Goal: Task Accomplishment & Management: Complete application form

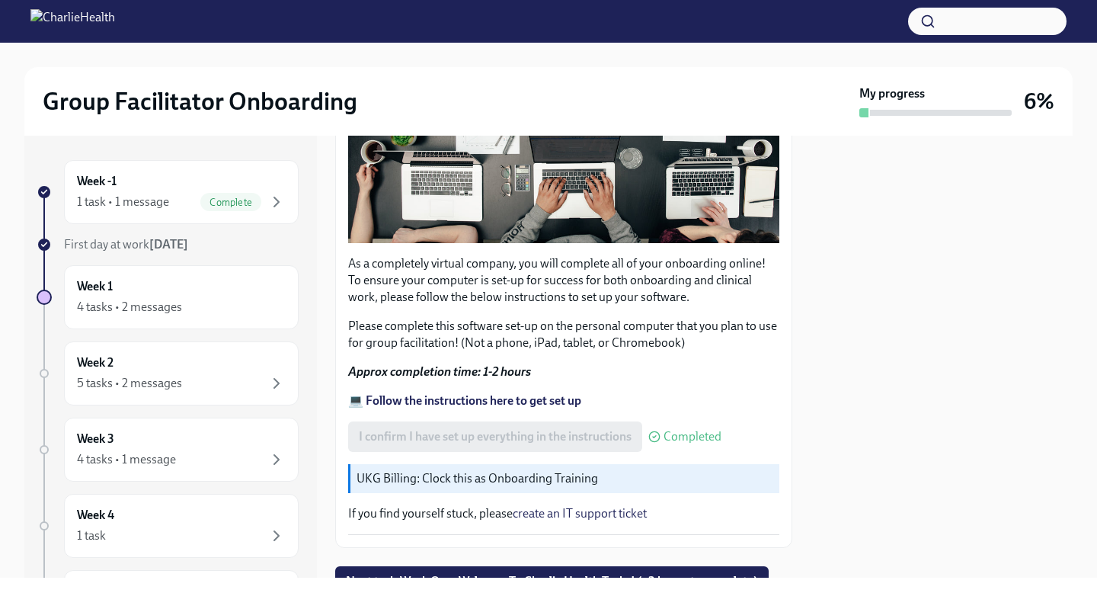
scroll to position [432, 0]
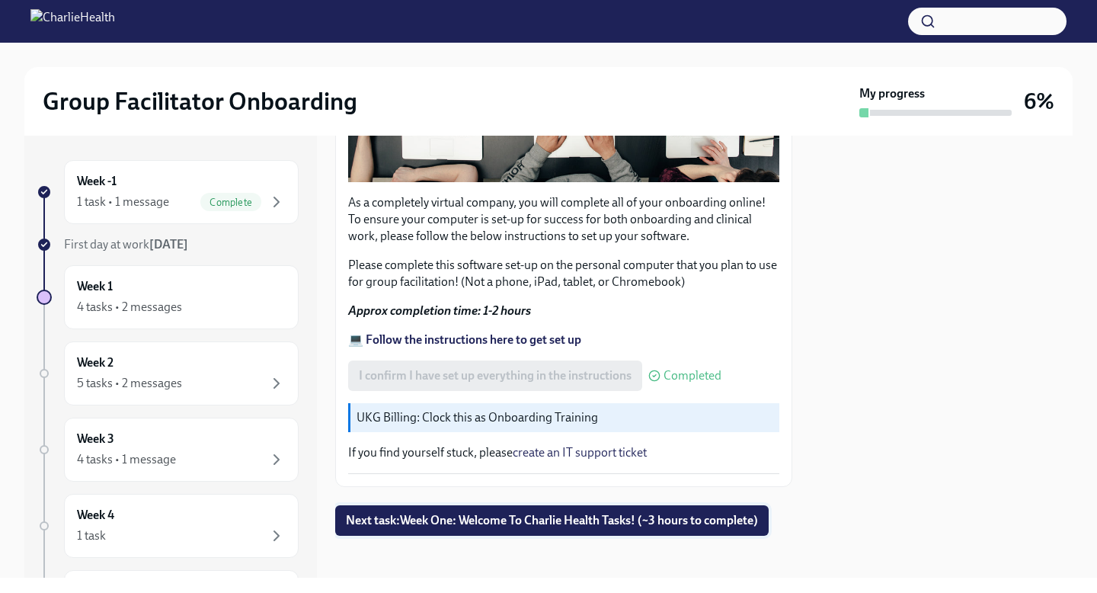
click at [477, 520] on span "Next task : Week One: Welcome To Charlie Health Tasks! (~3 hours to complete)" at bounding box center [552, 520] width 412 height 15
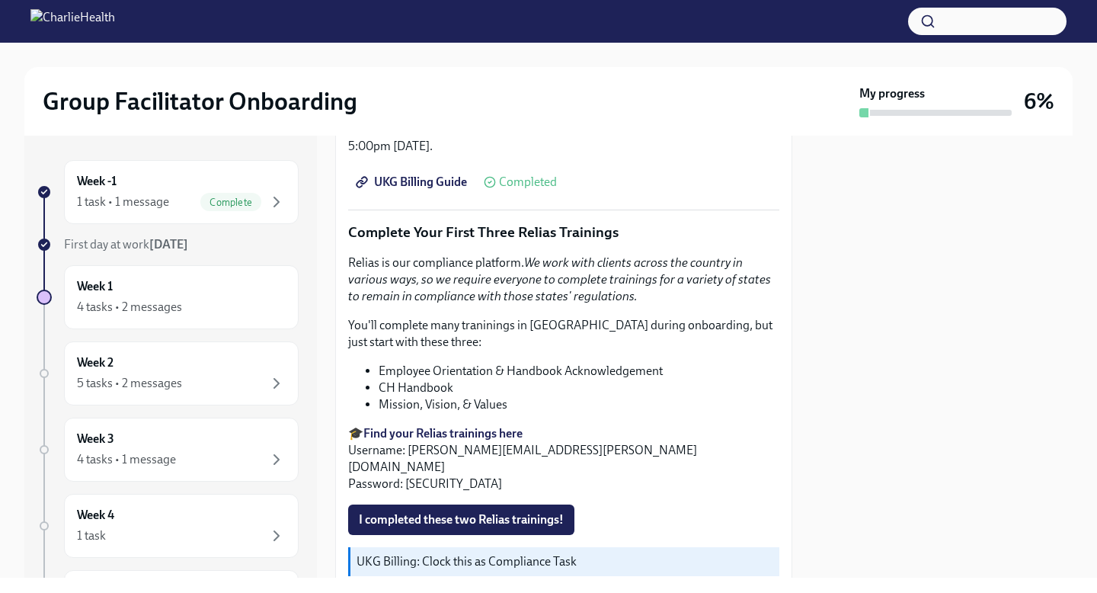
scroll to position [1535, 0]
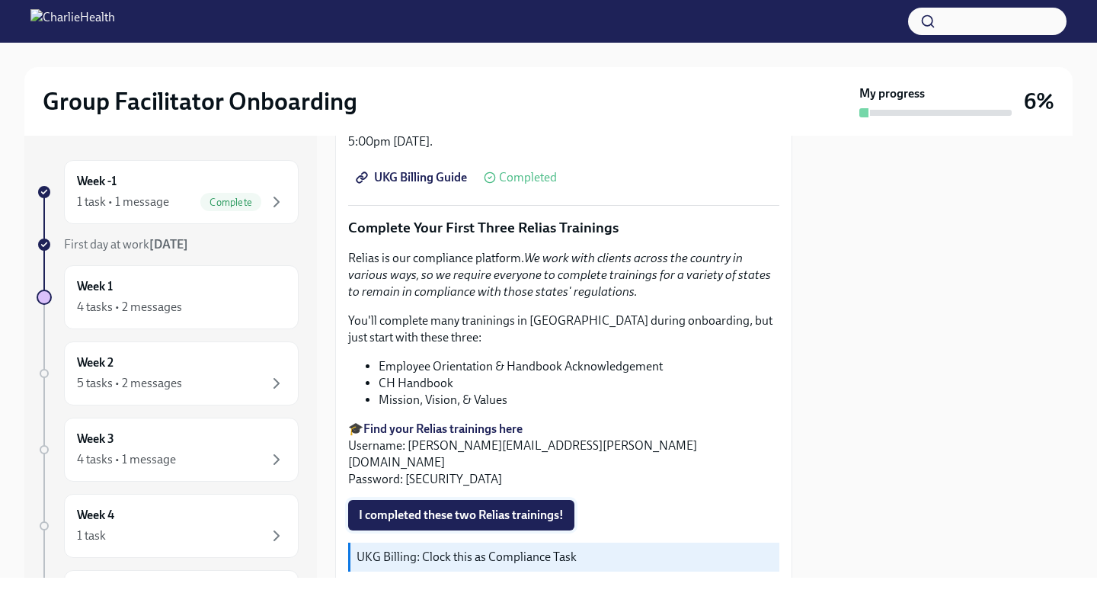
click at [425, 508] on span "I completed these two Relias trainings!" at bounding box center [461, 515] width 205 height 15
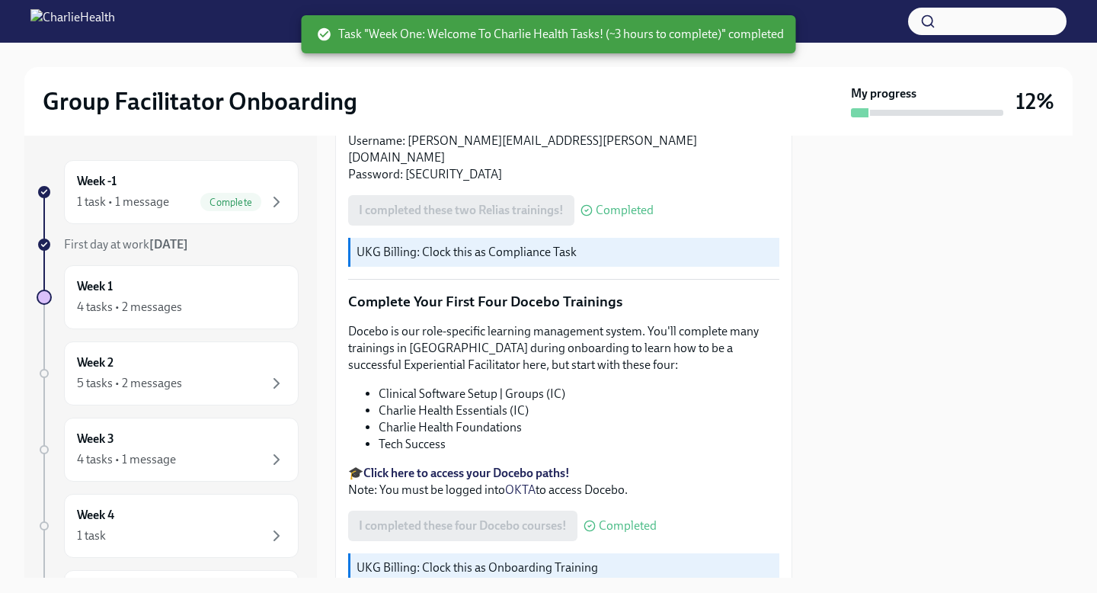
scroll to position [1945, 0]
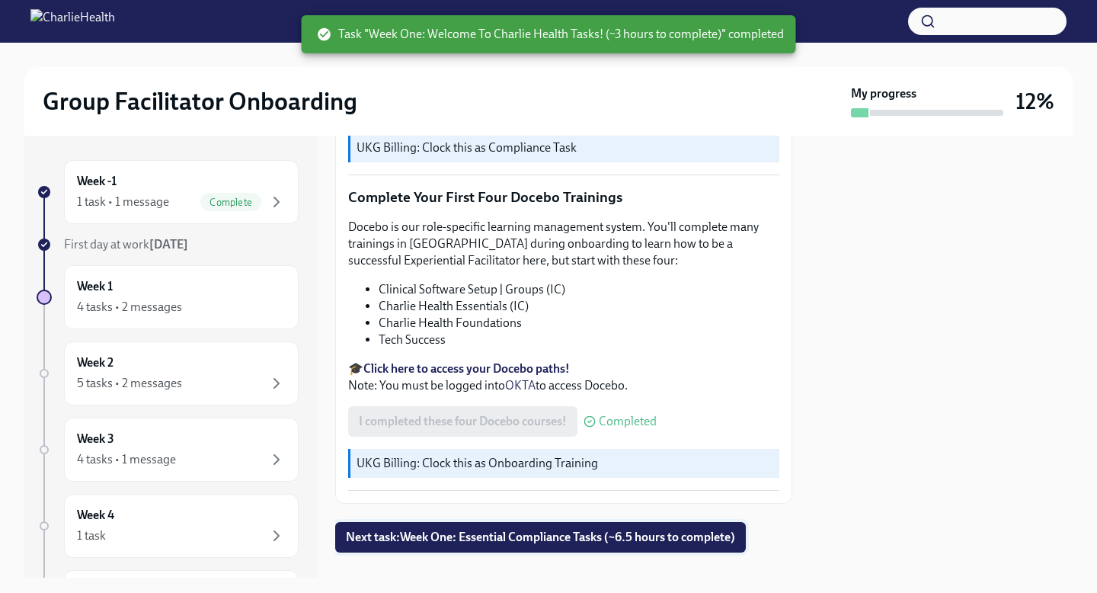
click at [498, 530] on span "Next task : Week One: Essential Compliance Tasks (~6.5 hours to complete)" at bounding box center [540, 537] width 389 height 15
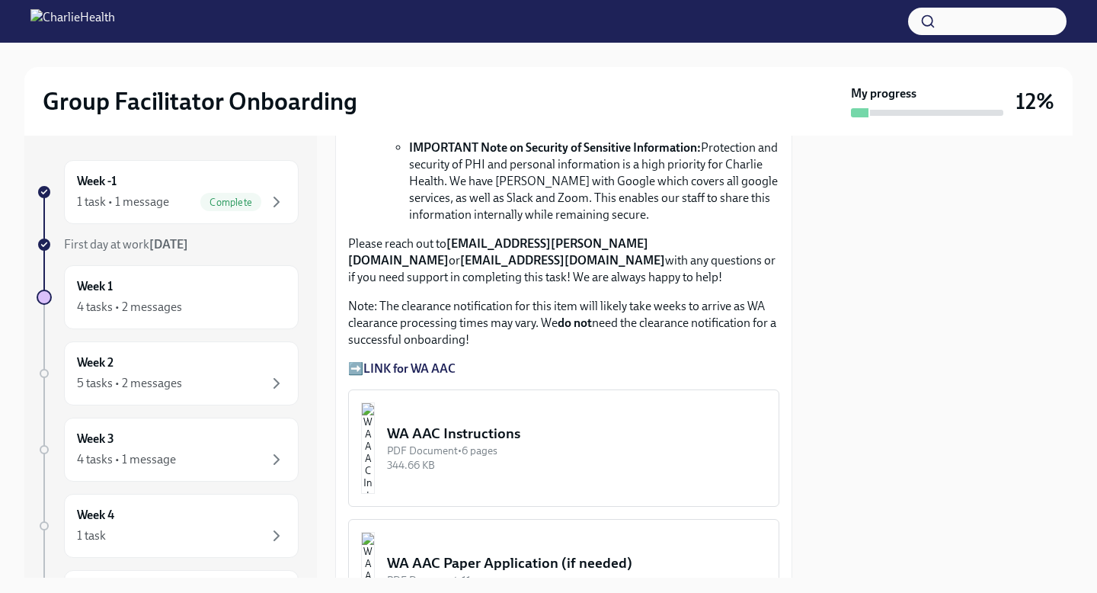
scroll to position [1179, 0]
click at [396, 375] on strong "LINK for WA AAC" at bounding box center [409, 367] width 92 height 14
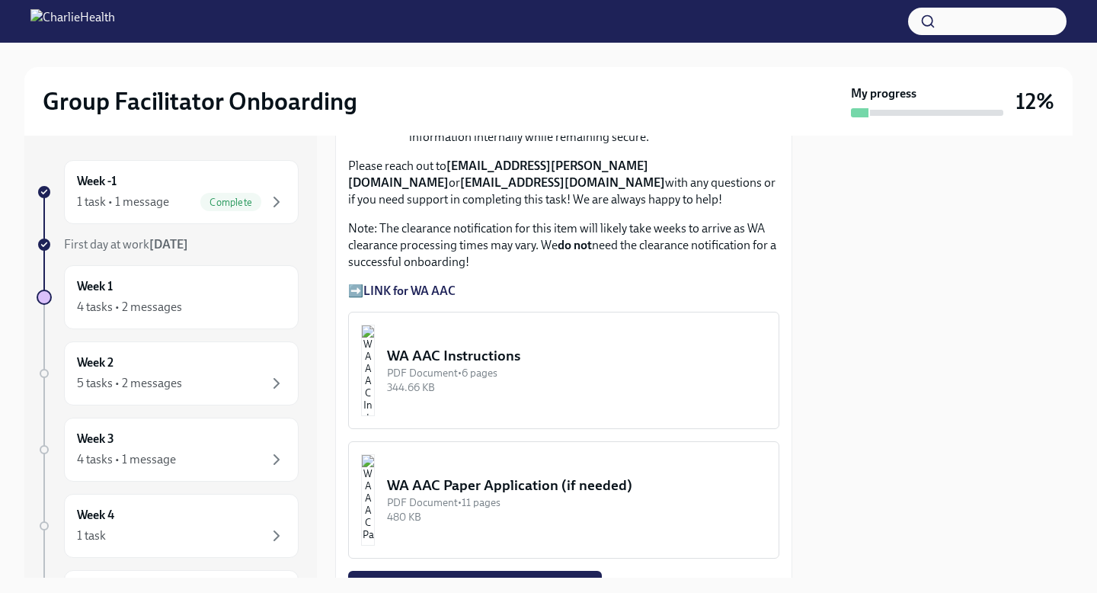
scroll to position [1339, 0]
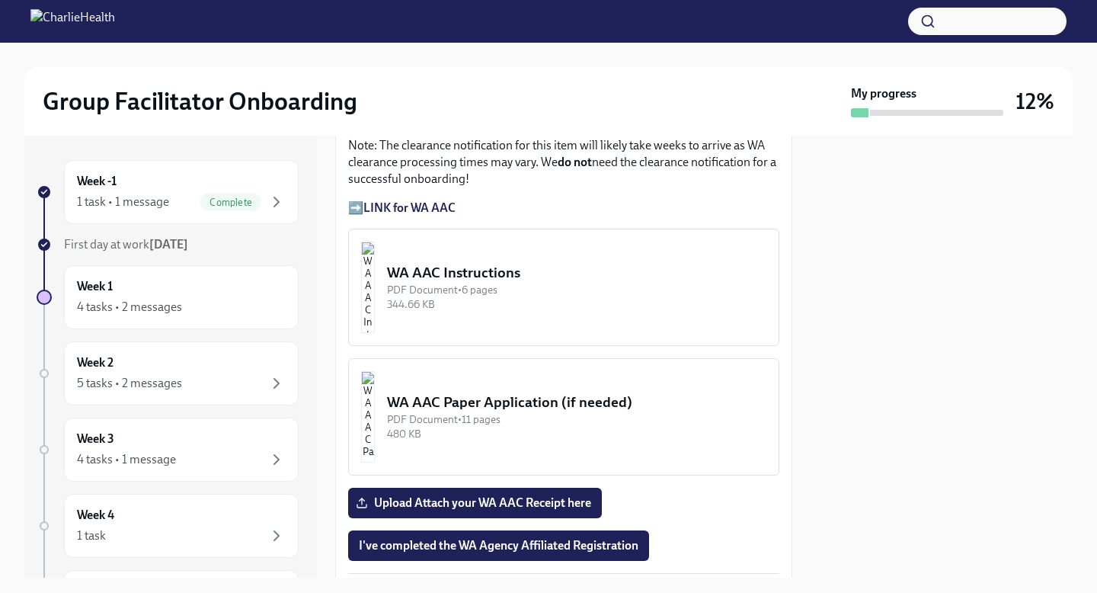
click at [490, 297] on div "PDF Document • 6 pages" at bounding box center [576, 290] width 379 height 14
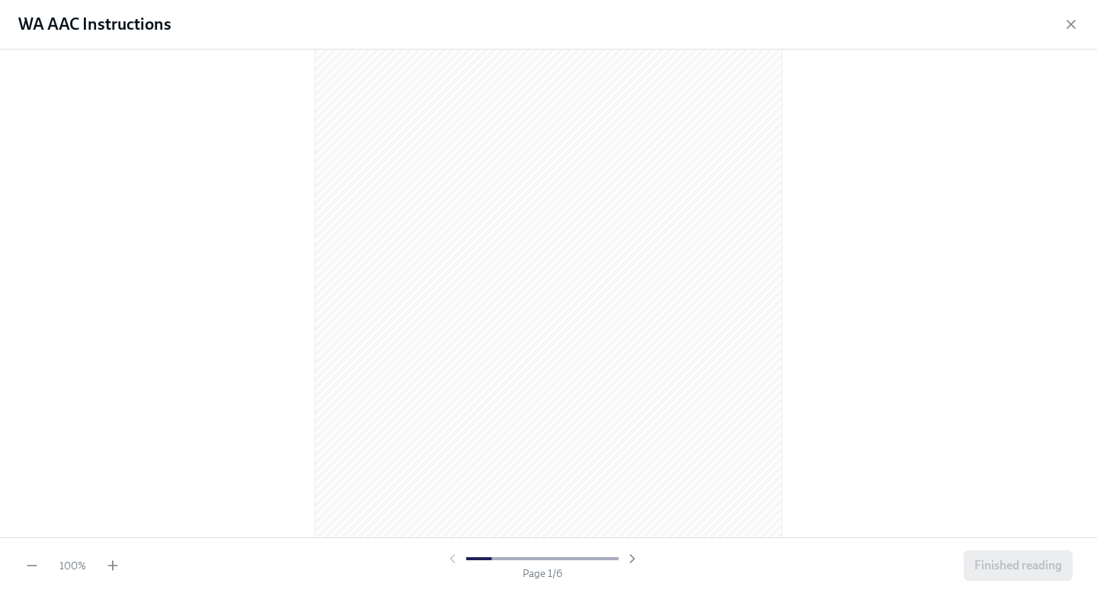
scroll to position [0, 0]
click at [117, 564] on icon "button" at bounding box center [112, 565] width 15 height 15
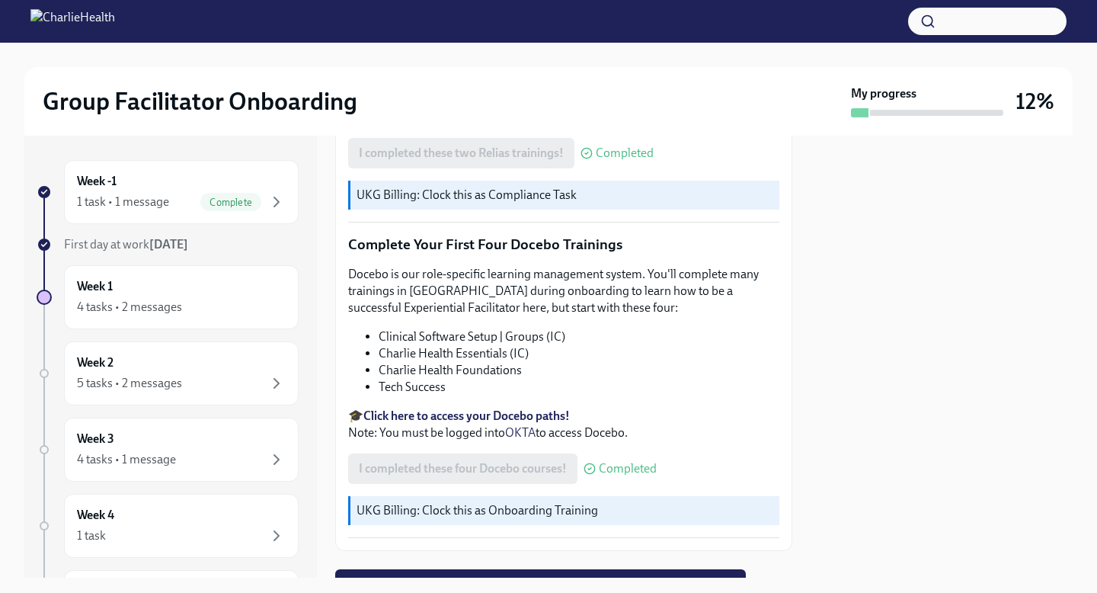
scroll to position [1945, 0]
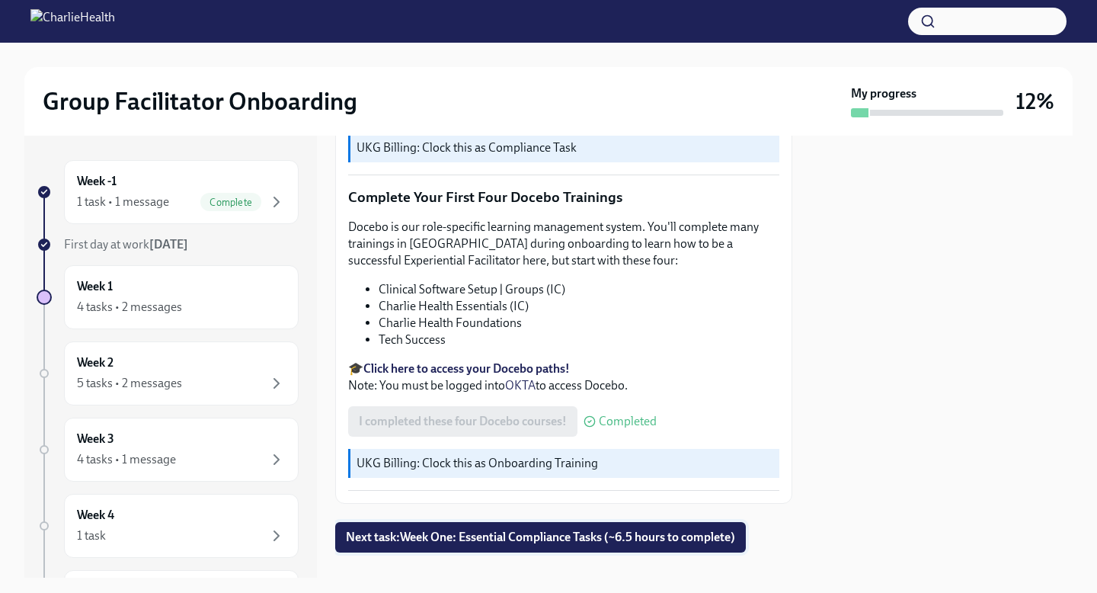
click at [455, 530] on span "Next task : Week One: Essential Compliance Tasks (~6.5 hours to complete)" at bounding box center [540, 537] width 389 height 15
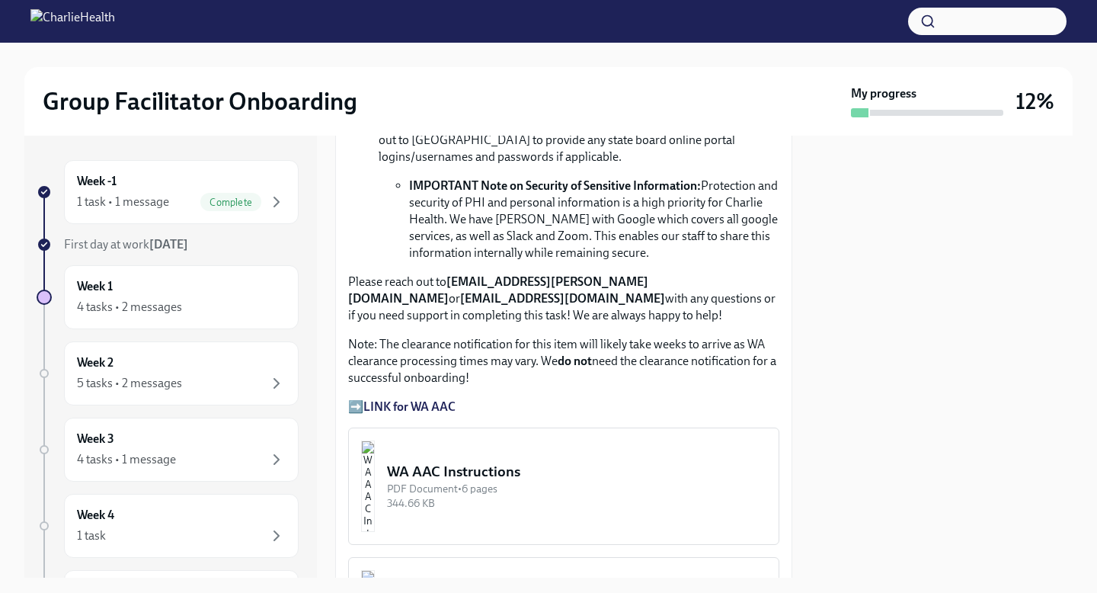
scroll to position [1200, 0]
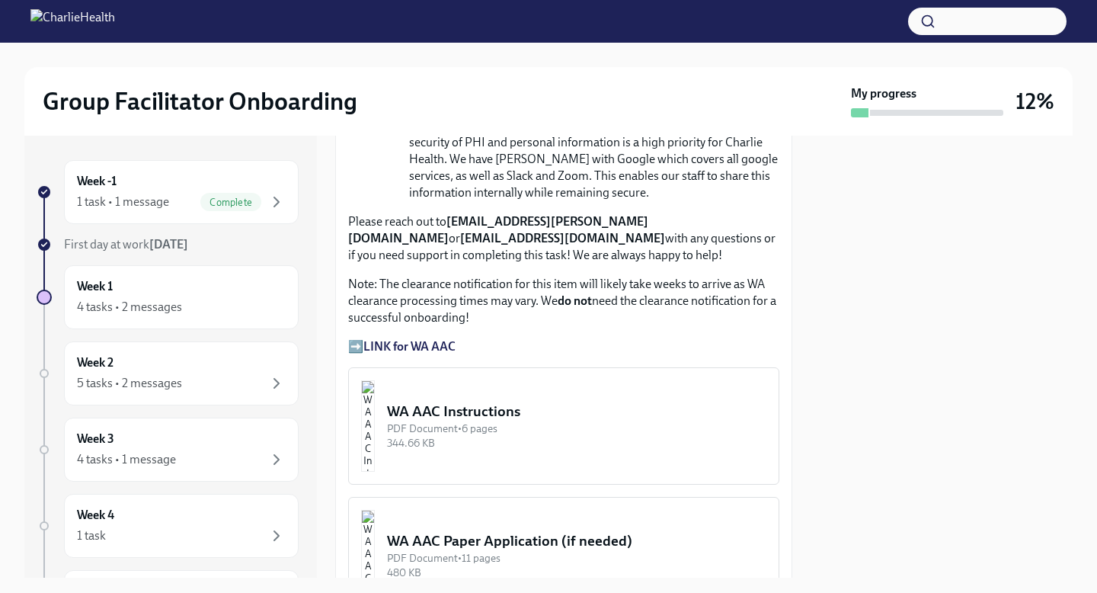
click at [408, 354] on strong "LINK for WA AAC" at bounding box center [409, 346] width 92 height 14
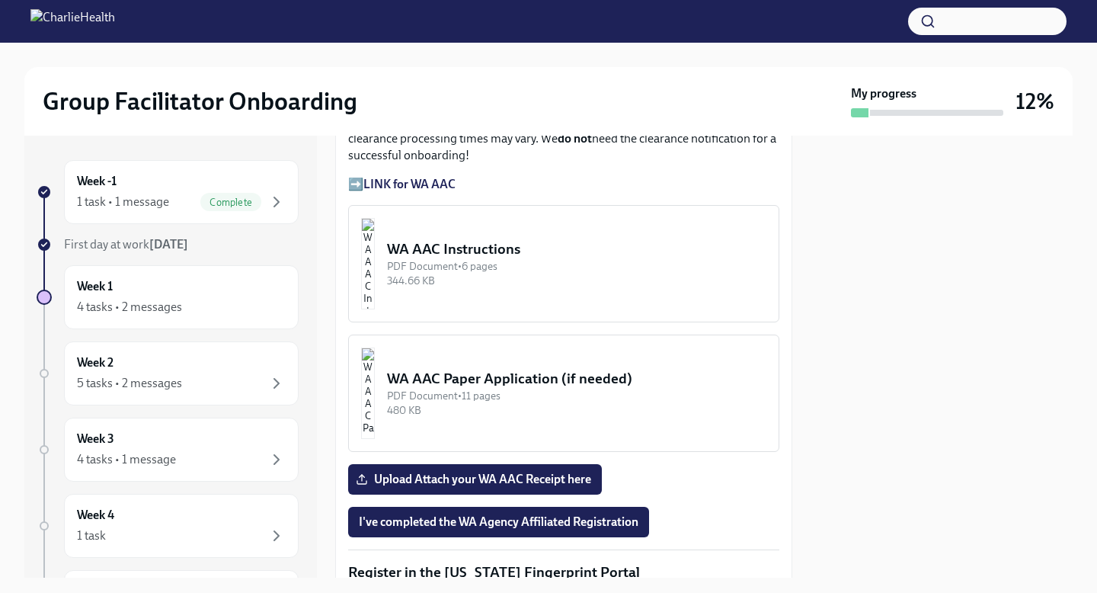
scroll to position [1232, 0]
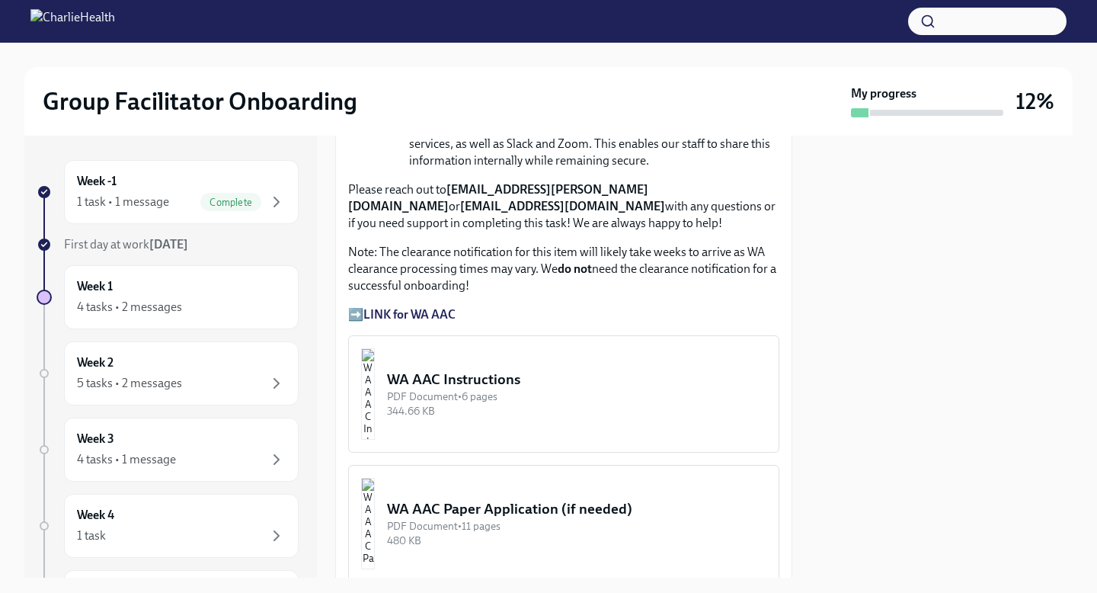
click at [563, 359] on button "WA AAC Instructions PDF Document • 6 pages 344.66 KB" at bounding box center [563, 393] width 431 height 117
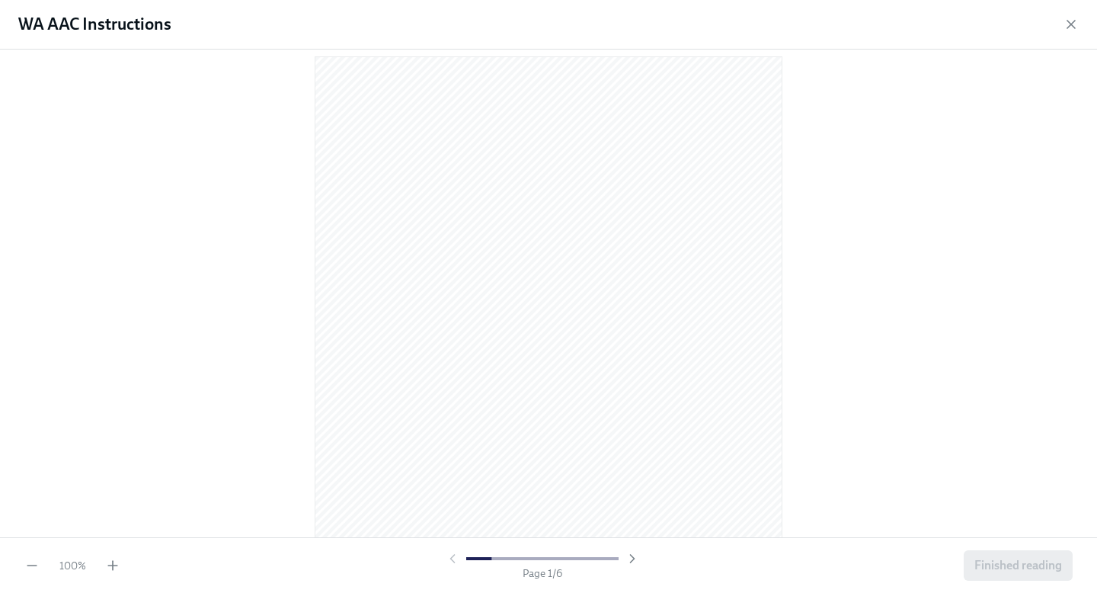
scroll to position [40, 0]
click at [125, 570] on div "100 % Page 1 / 6 Finished reading" at bounding box center [548, 565] width 1097 height 56
click at [117, 569] on icon "button" at bounding box center [112, 565] width 15 height 15
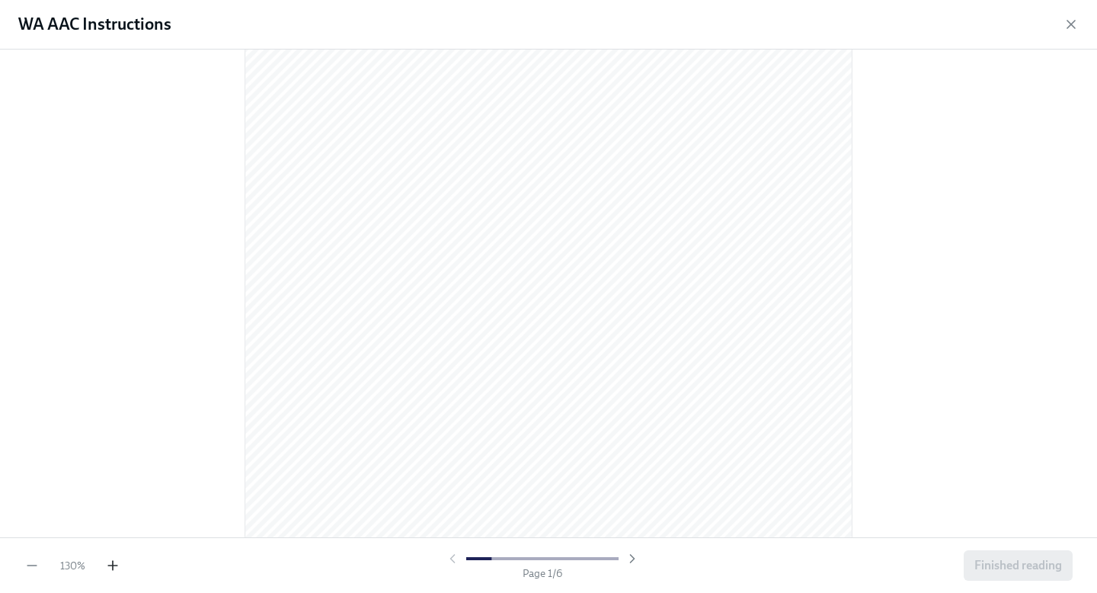
click at [117, 569] on icon "button" at bounding box center [112, 565] width 15 height 15
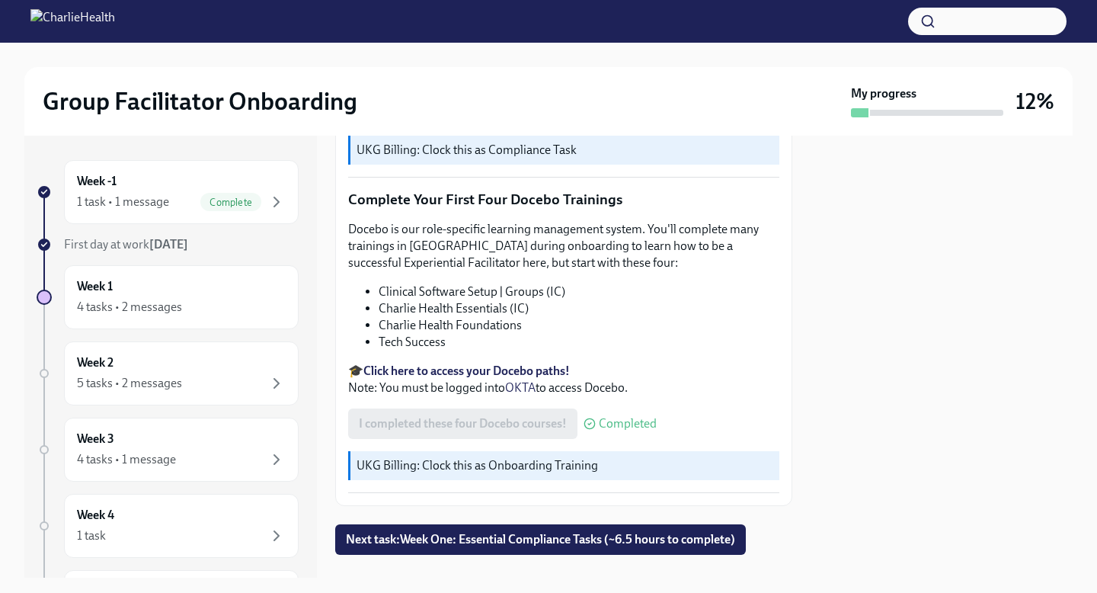
scroll to position [1945, 0]
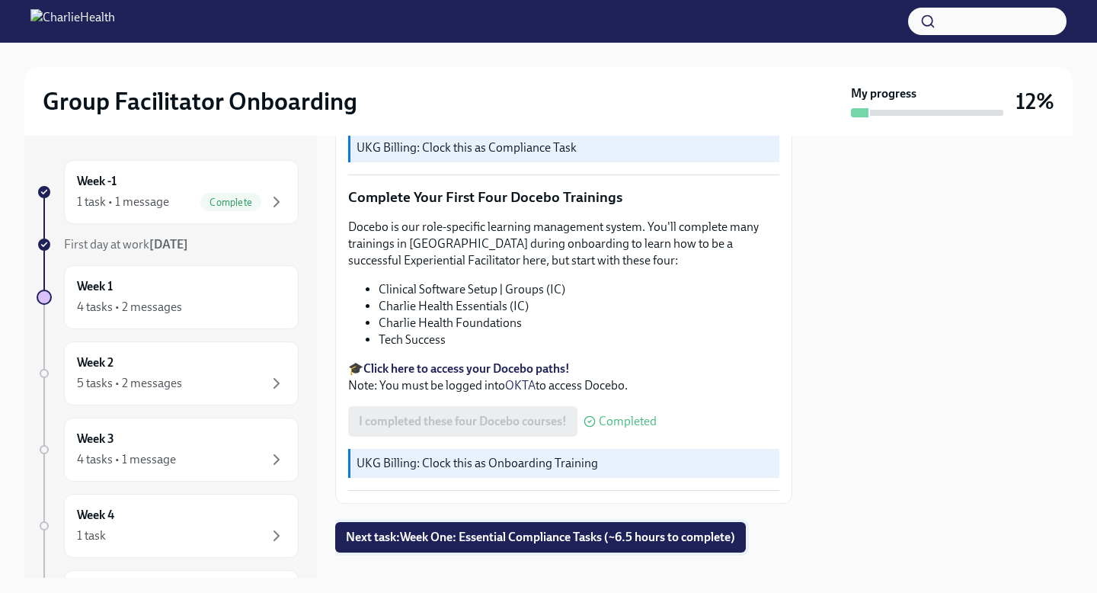
click at [514, 522] on button "Next task : Week One: Essential Compliance Tasks (~6.5 hours to complete)" at bounding box center [540, 537] width 411 height 30
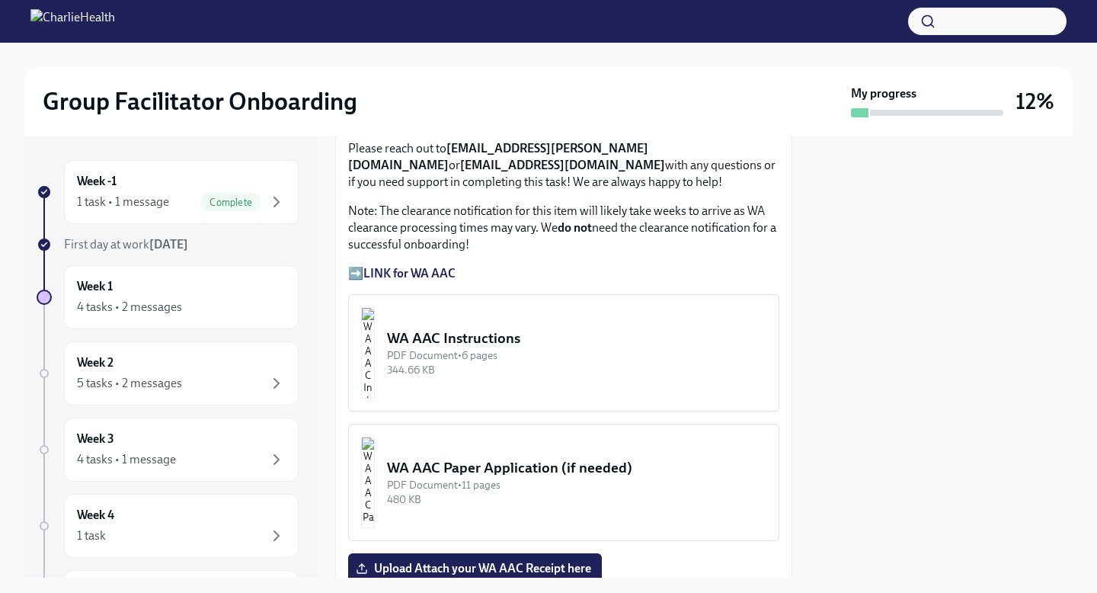
scroll to position [1368, 0]
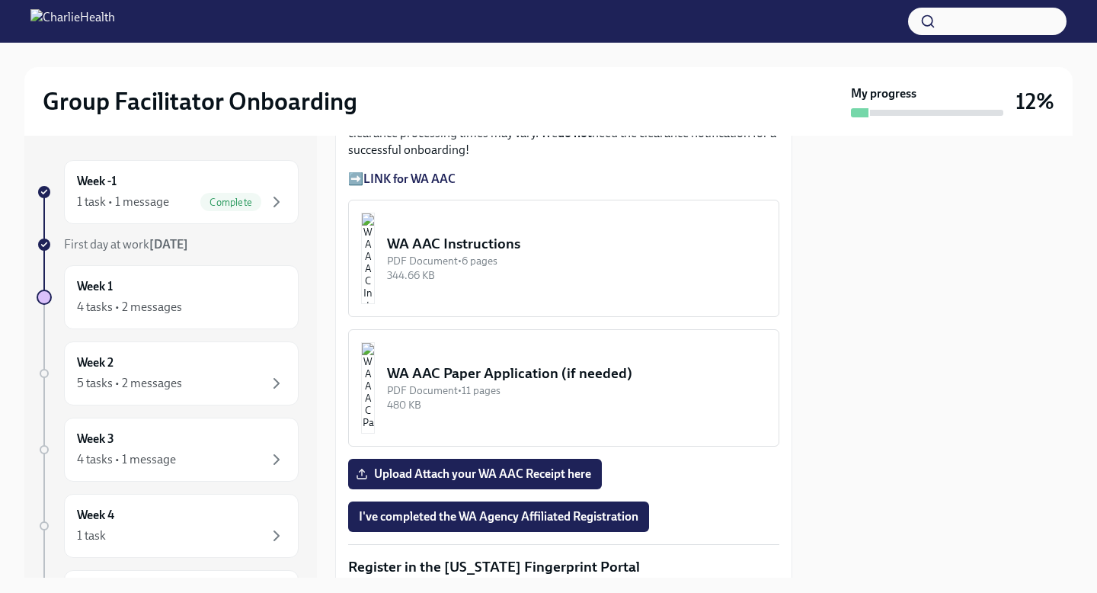
click at [514, 254] on div "WA AAC Instructions" at bounding box center [576, 244] width 379 height 20
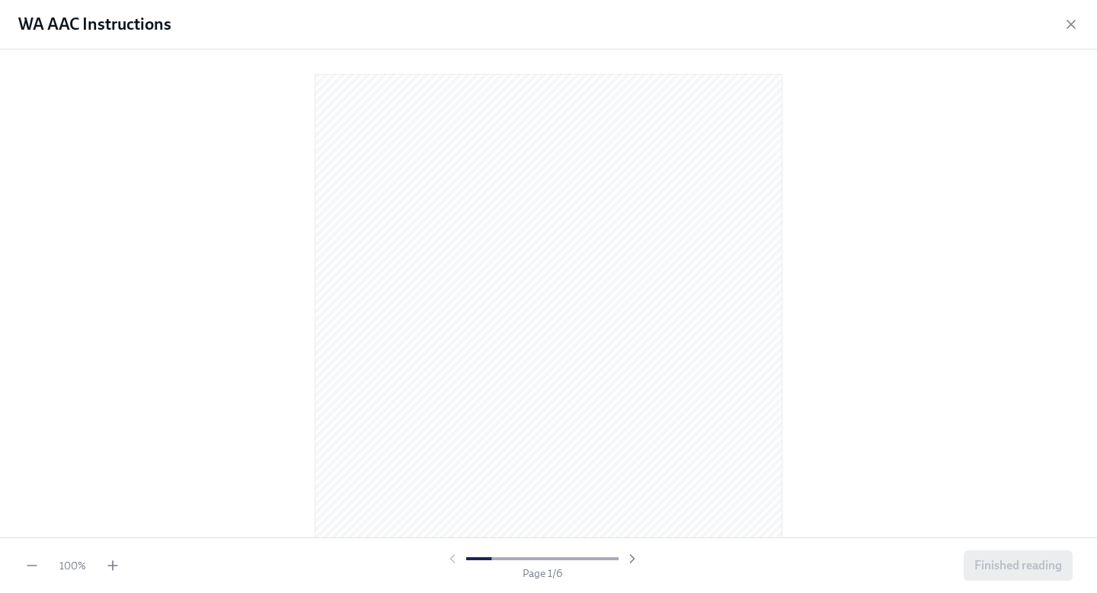
click at [117, 573] on div "100 % Page 1 / 6 Finished reading" at bounding box center [548, 565] width 1097 height 56
click at [114, 568] on icon "button" at bounding box center [112, 565] width 15 height 15
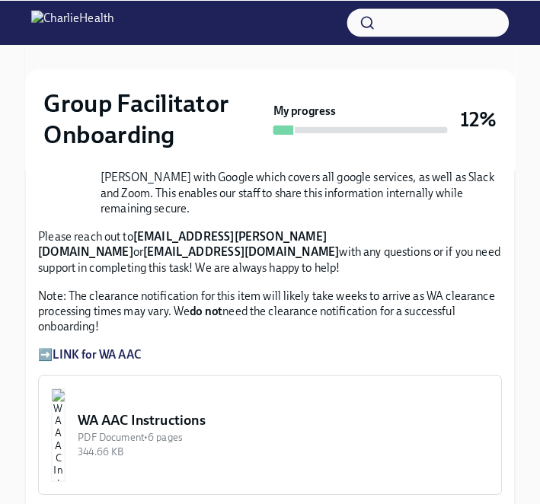
scroll to position [1410, 0]
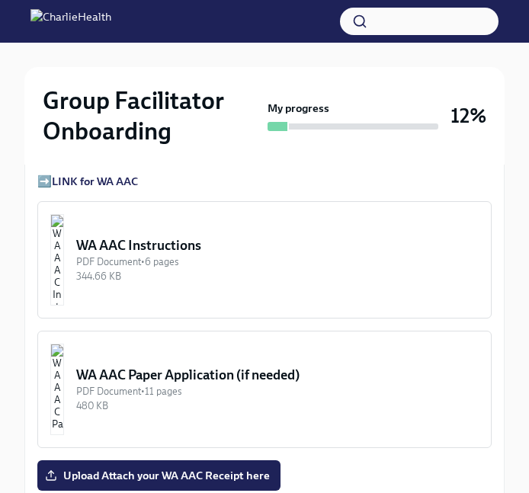
click at [230, 236] on div "WA AAC Instructions" at bounding box center [277, 245] width 402 height 18
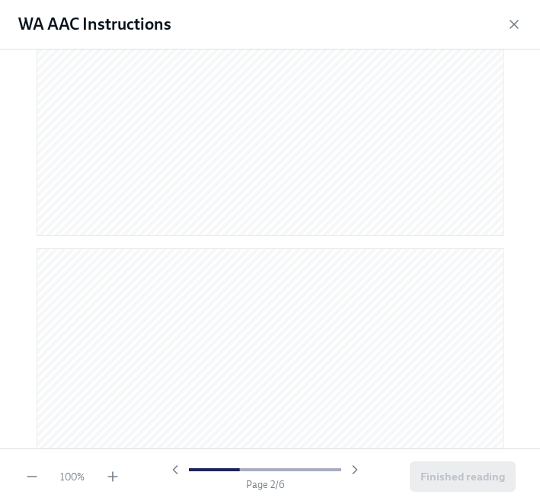
scroll to position [911, 0]
click at [113, 478] on icon "button" at bounding box center [112, 476] width 15 height 15
click at [114, 478] on icon "button" at bounding box center [112, 476] width 15 height 15
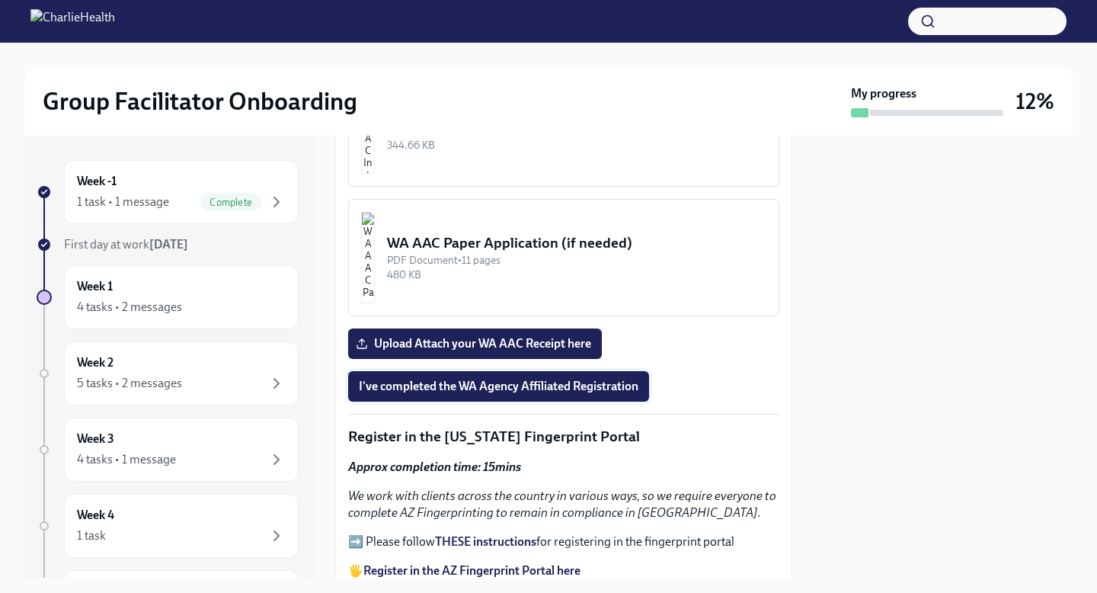
scroll to position [1482, 0]
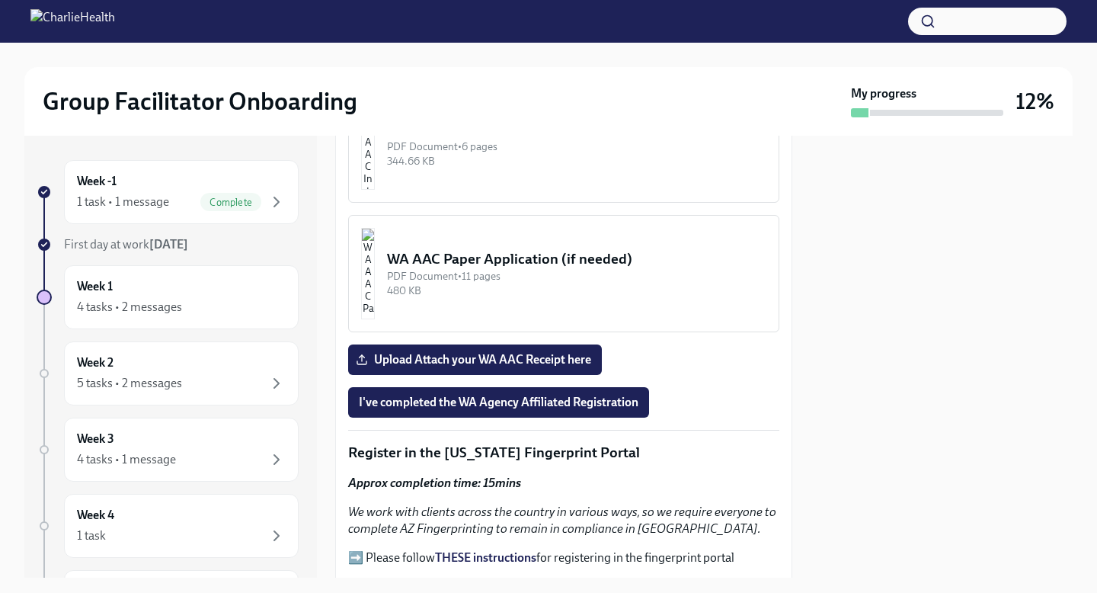
click at [538, 138] on div "WA AAC Instructions" at bounding box center [576, 130] width 379 height 20
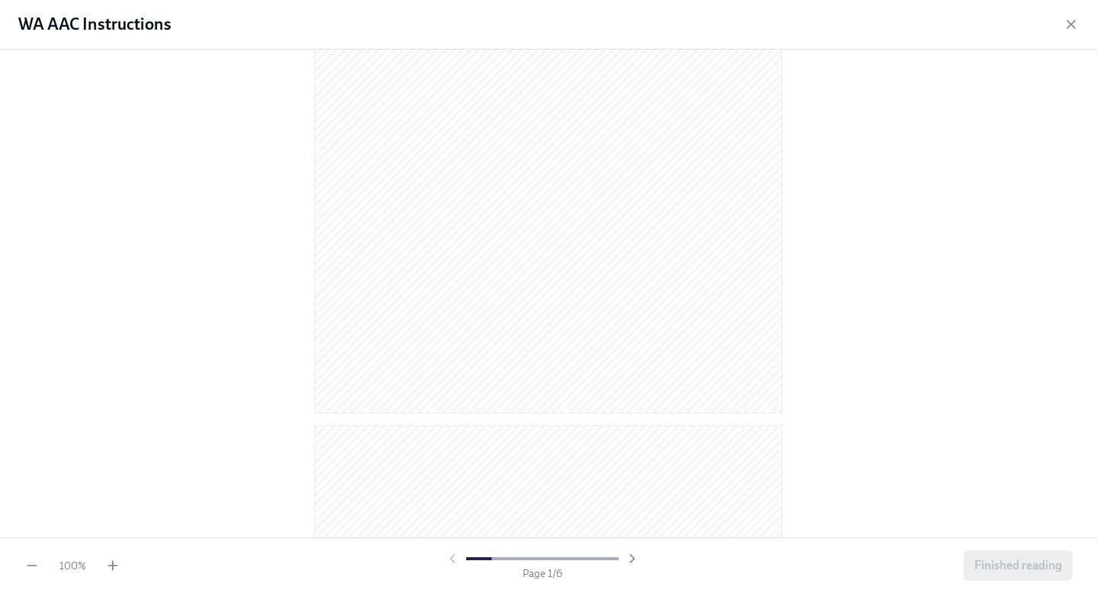
scroll to position [491, 0]
drag, startPoint x: 104, startPoint y: 573, endPoint x: 122, endPoint y: 562, distance: 20.5
click at [104, 573] on div "100 % Page 2 / 6 Finished reading" at bounding box center [548, 565] width 1097 height 56
click at [122, 562] on div "100 % Page 2 / 6 Finished reading" at bounding box center [548, 565] width 1097 height 56
click at [107, 568] on icon "button" at bounding box center [112, 565] width 15 height 15
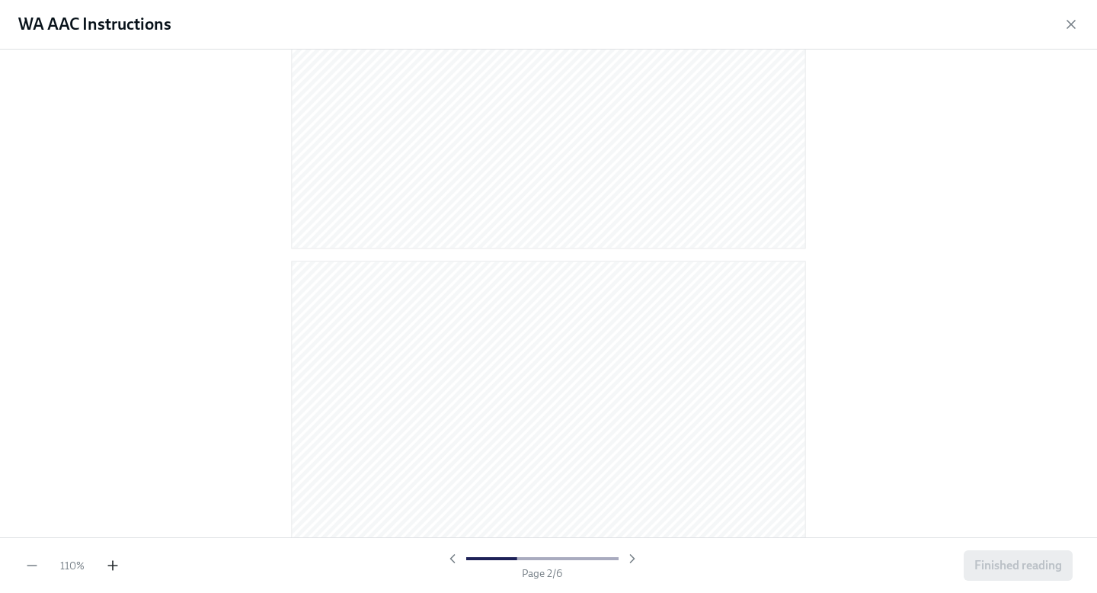
click at [107, 568] on icon "button" at bounding box center [112, 565] width 15 height 15
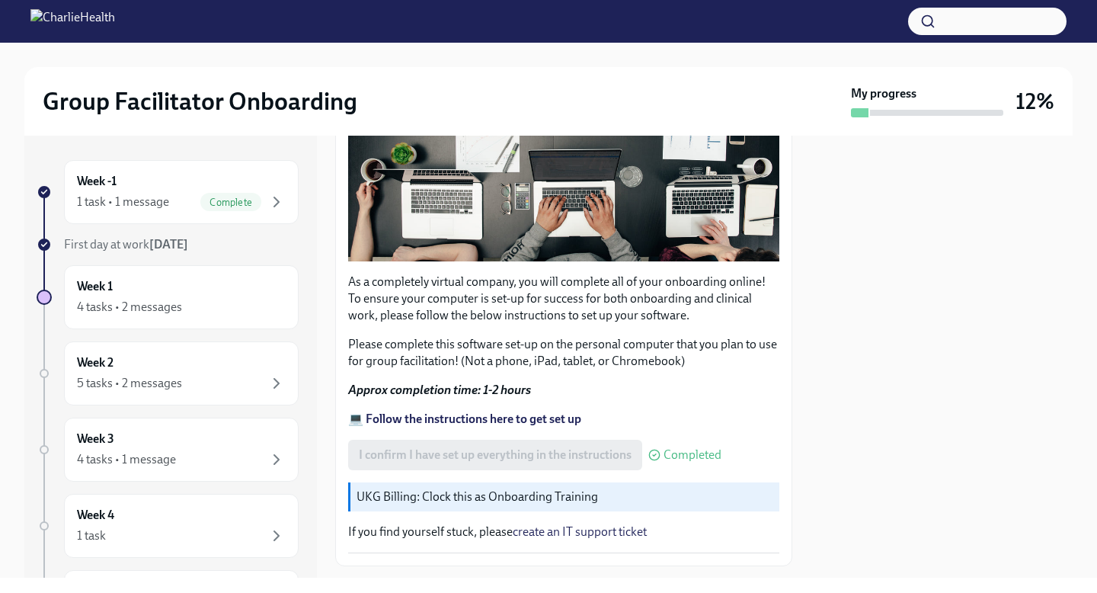
scroll to position [432, 0]
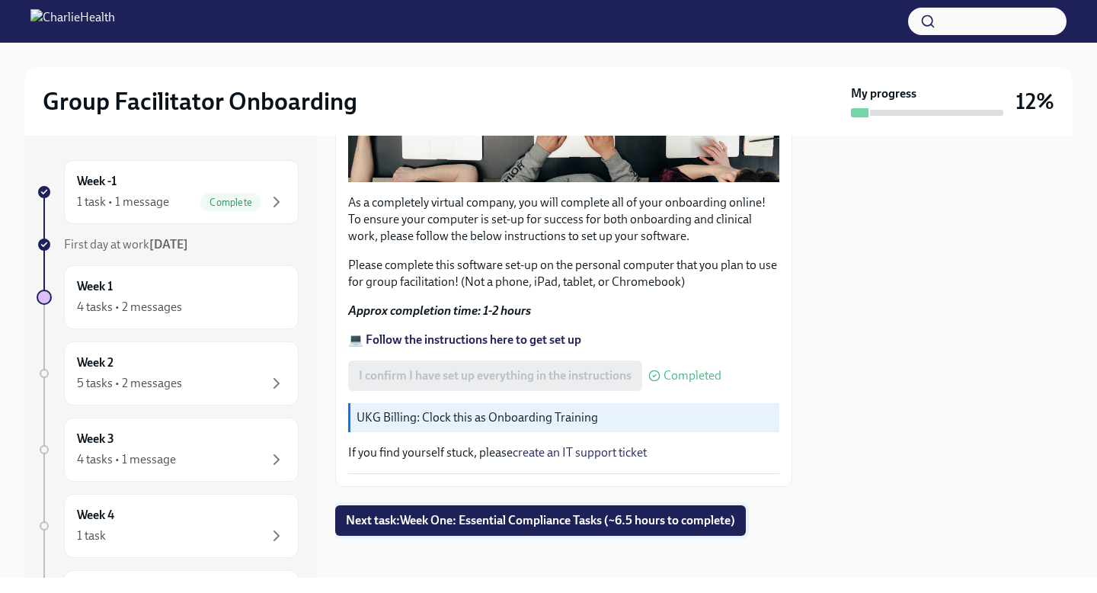
click at [580, 527] on button "Next task : Week One: Essential Compliance Tasks (~6.5 hours to complete)" at bounding box center [540, 520] width 411 height 30
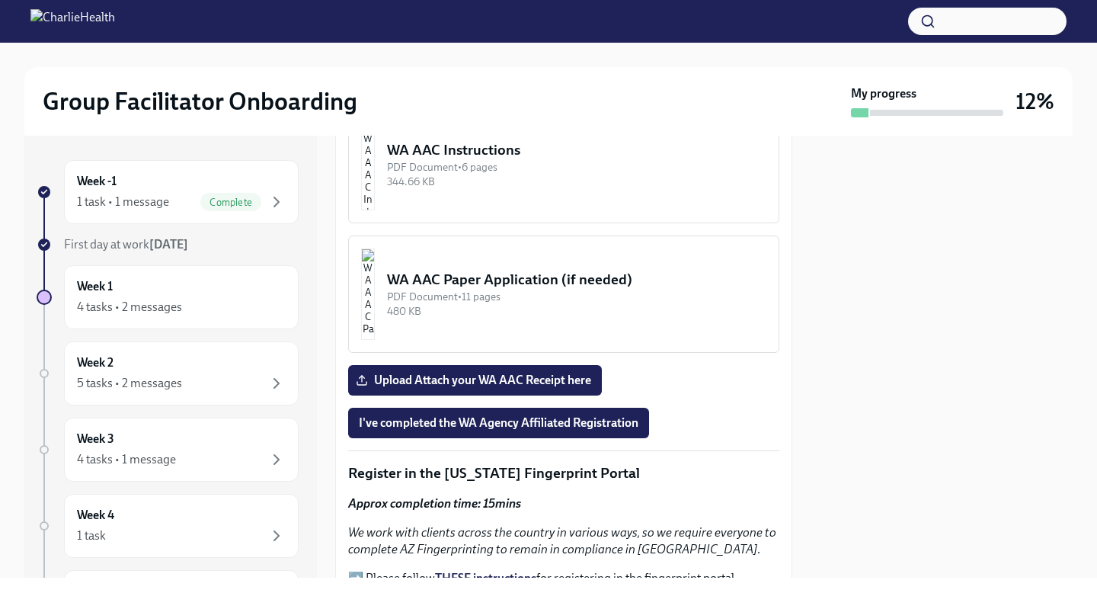
scroll to position [1471, 0]
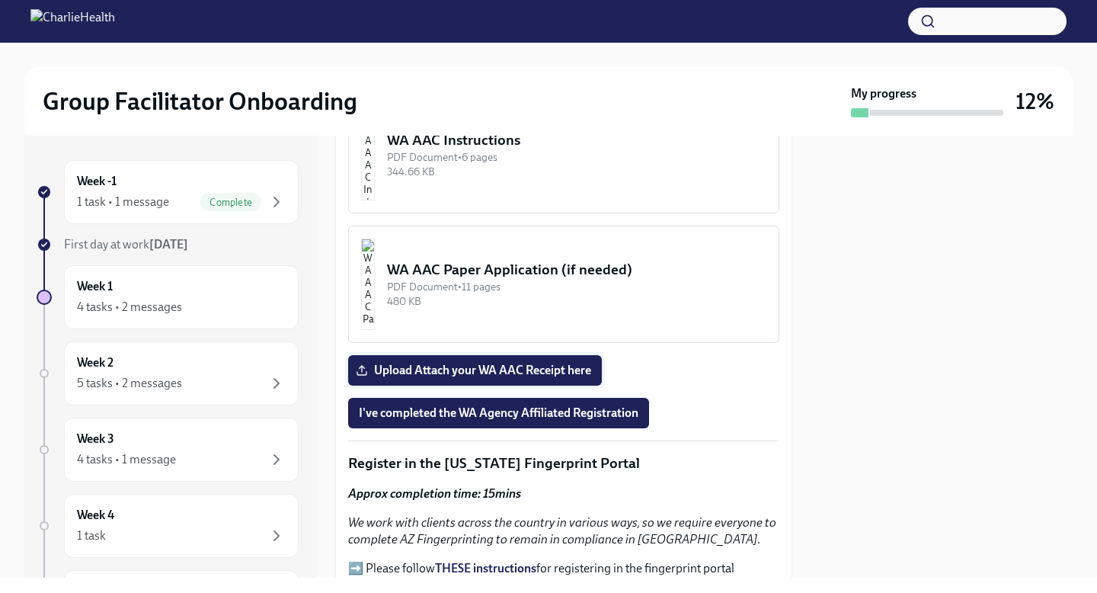
click at [534, 378] on span "Upload Attach your WA AAC Receipt here" at bounding box center [475, 370] width 232 height 15
click at [0, 0] on input "Upload Attach your WA AAC Receipt here" at bounding box center [0, 0] width 0 height 0
click at [457, 415] on button "I've completed the WA Agency Affiliated Registration" at bounding box center [498, 413] width 301 height 30
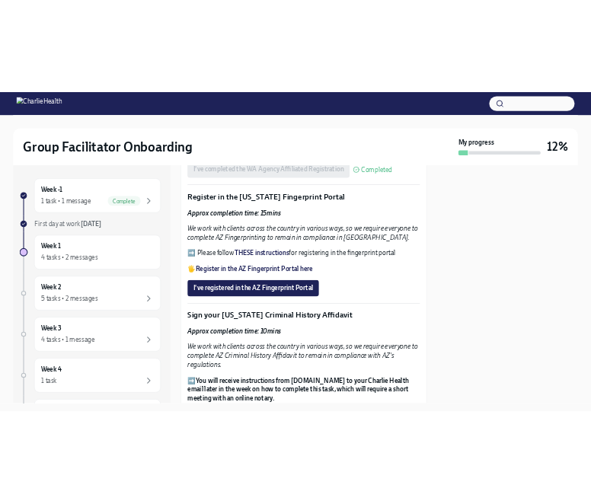
scroll to position [1738, 0]
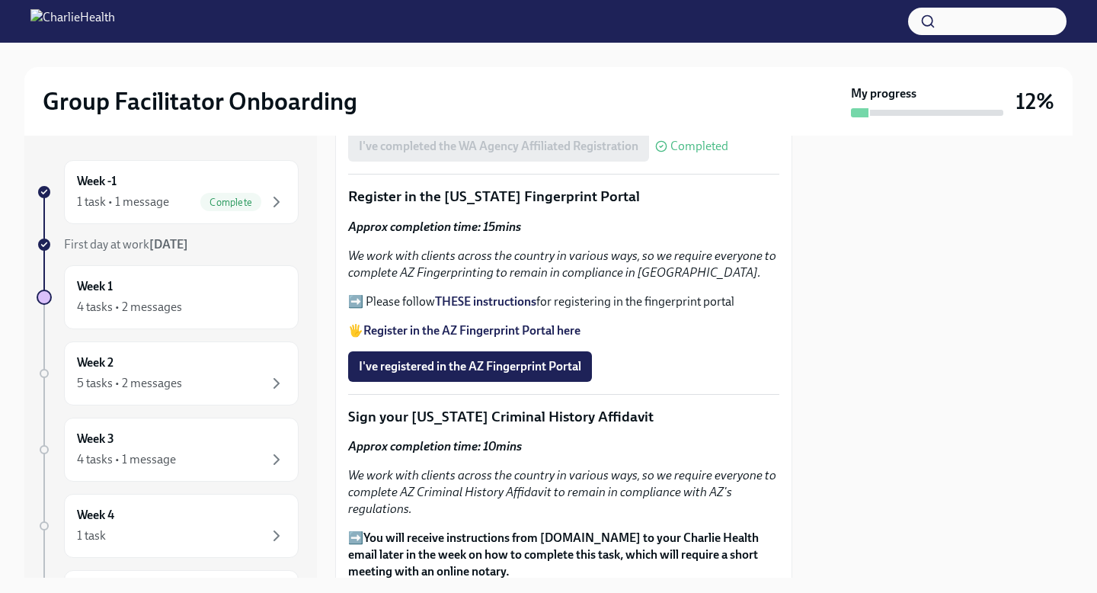
click at [440, 338] on strong "Register in the AZ Fingerprint Portal here" at bounding box center [471, 330] width 217 height 14
click at [459, 309] on strong "THESE instructions" at bounding box center [485, 301] width 101 height 14
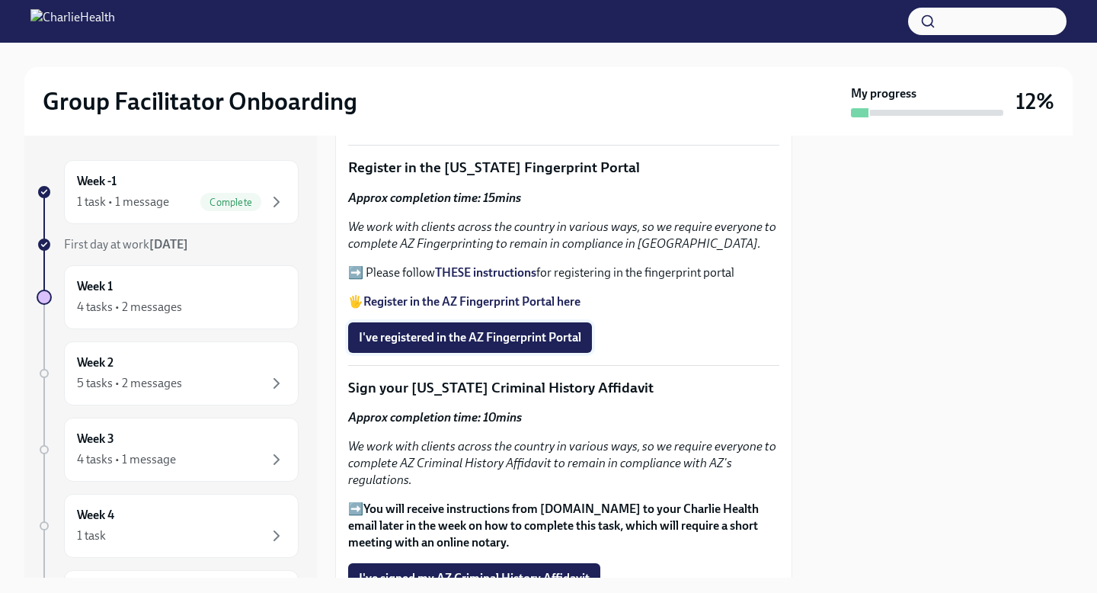
scroll to position [1766, 0]
click at [469, 346] on span "I've registered in the AZ Fingerprint Portal" at bounding box center [470, 338] width 223 height 15
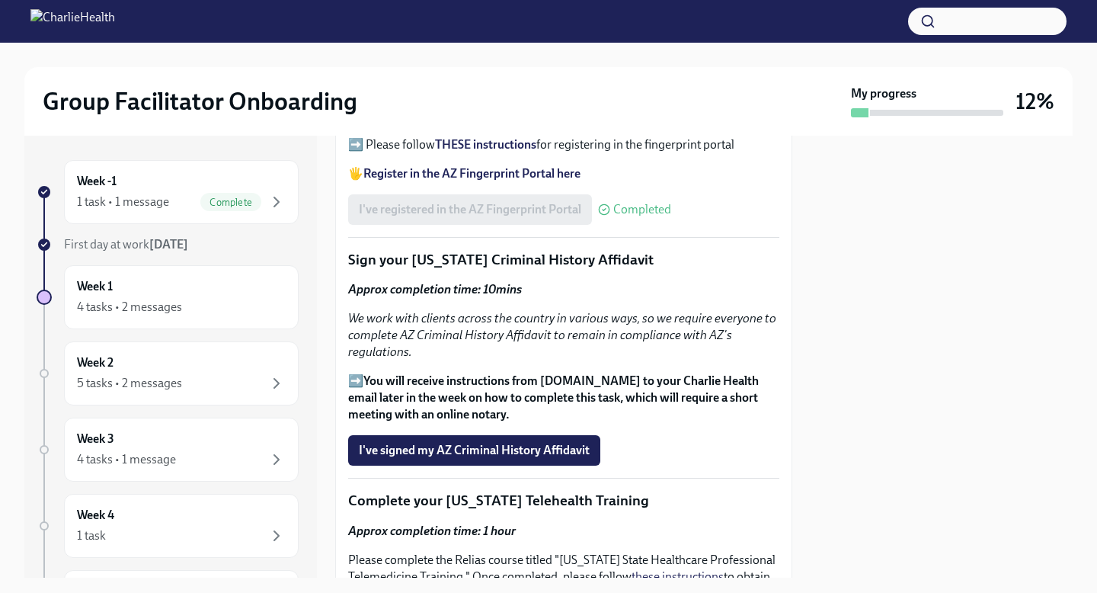
scroll to position [1898, 0]
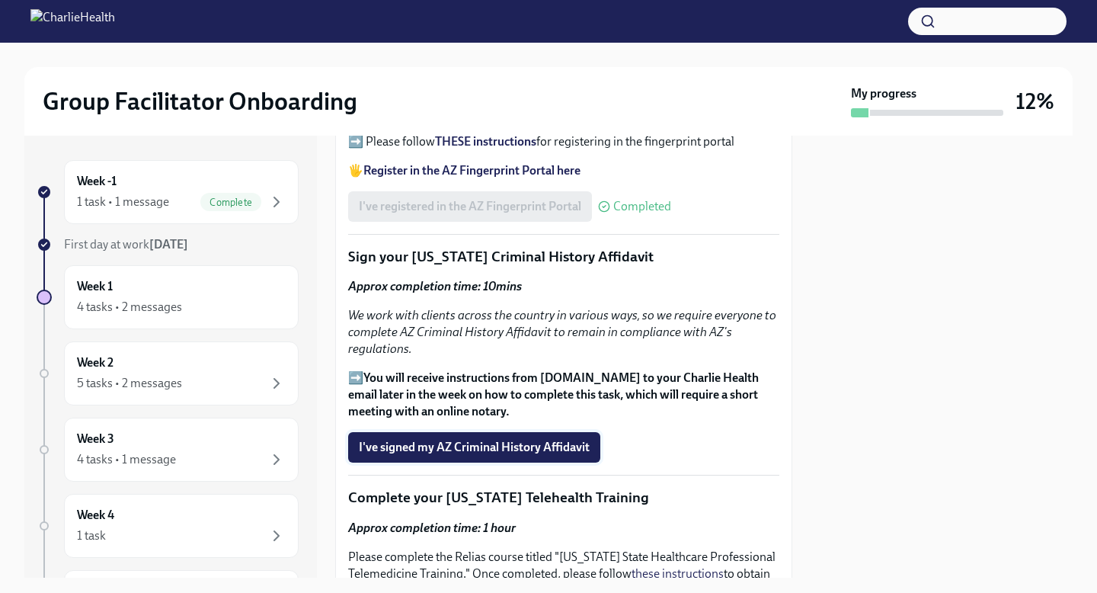
click at [463, 455] on span "I've signed my AZ Criminal History Affidavit" at bounding box center [474, 447] width 231 height 15
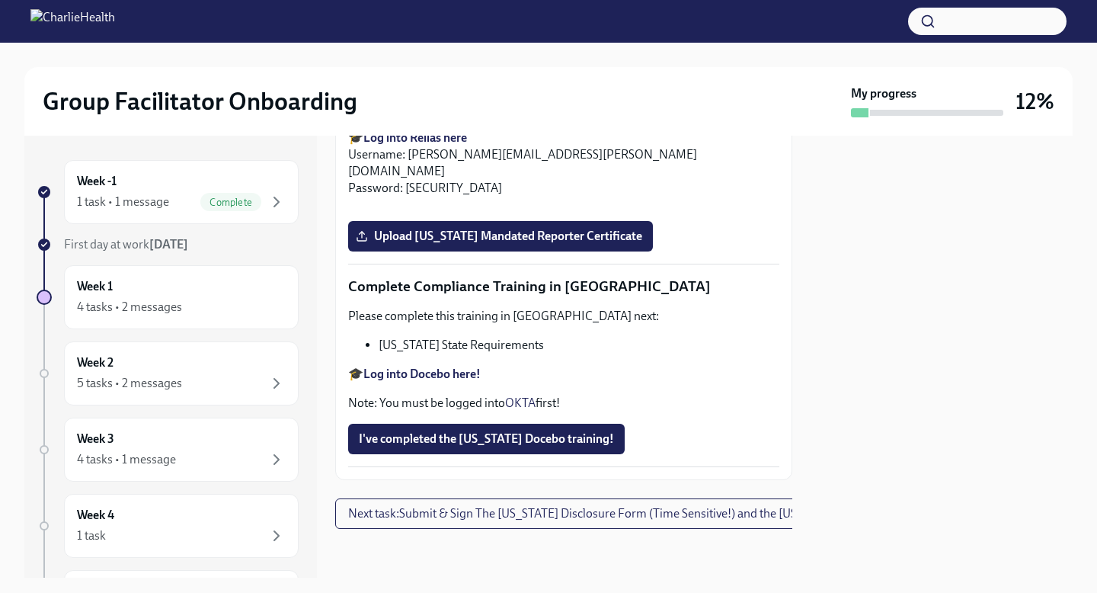
scroll to position [3381, 0]
click at [480, 431] on span "I've completed the [US_STATE] Docebo training!" at bounding box center [486, 438] width 255 height 15
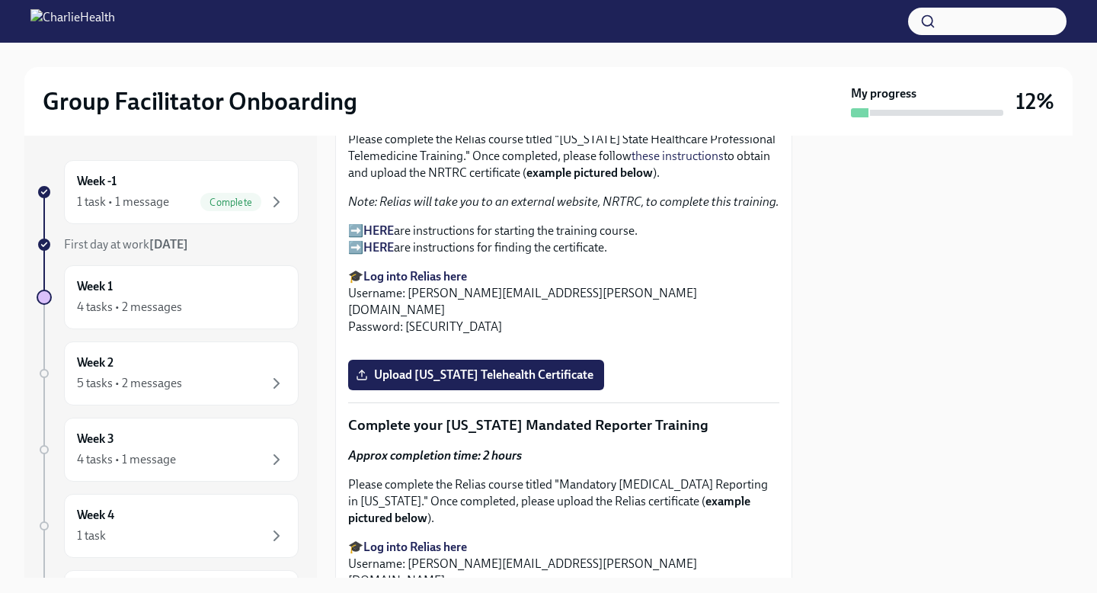
scroll to position [2304, 0]
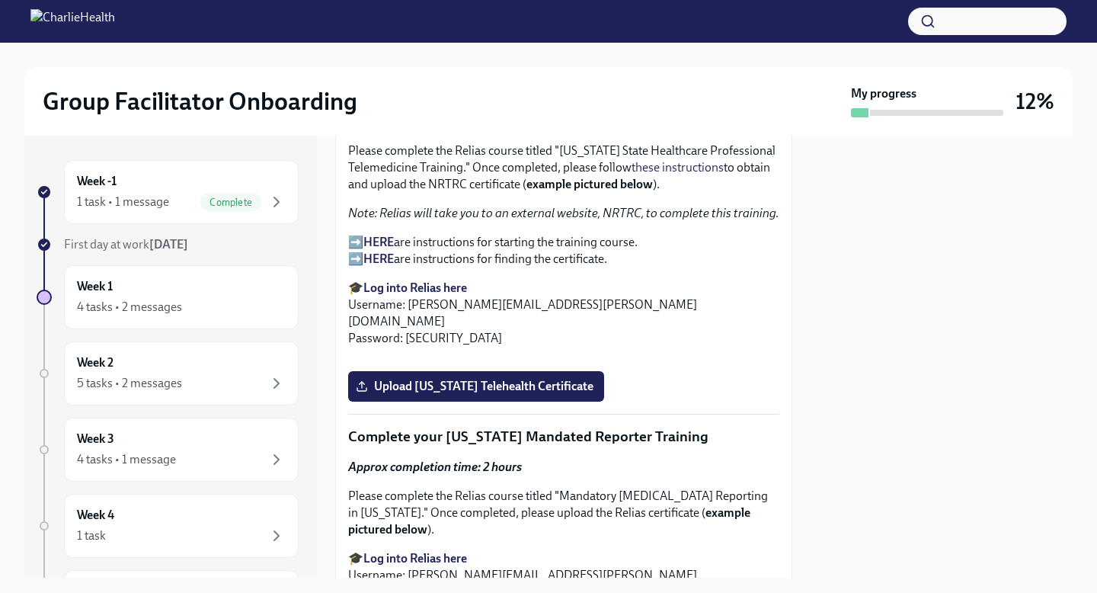
click at [378, 249] on strong "HERE" at bounding box center [378, 242] width 30 height 14
click at [379, 266] on strong "HERE" at bounding box center [378, 258] width 30 height 14
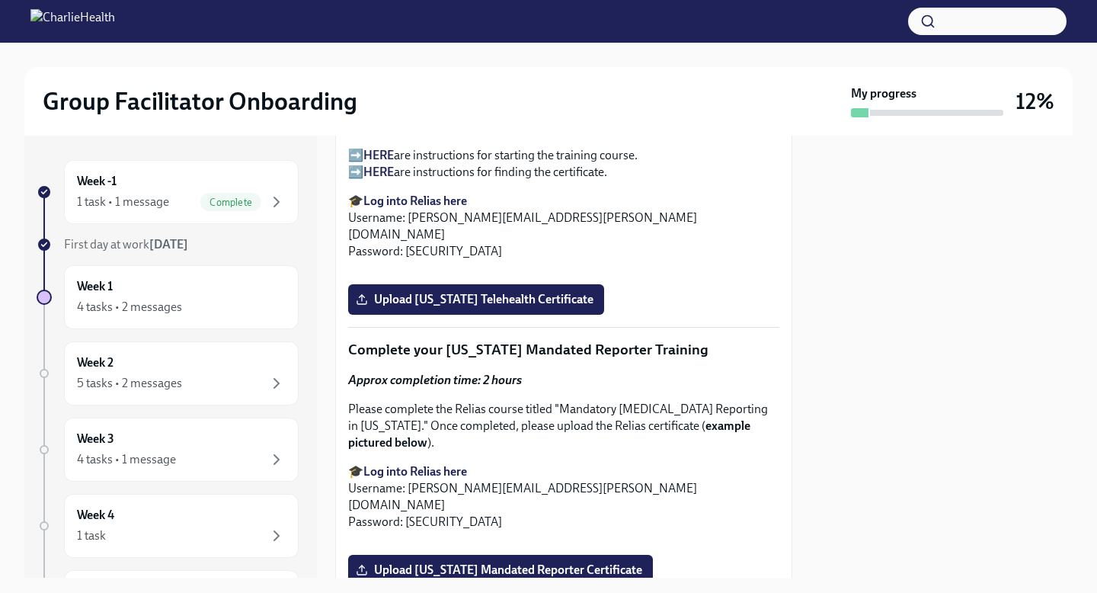
scroll to position [2373, 0]
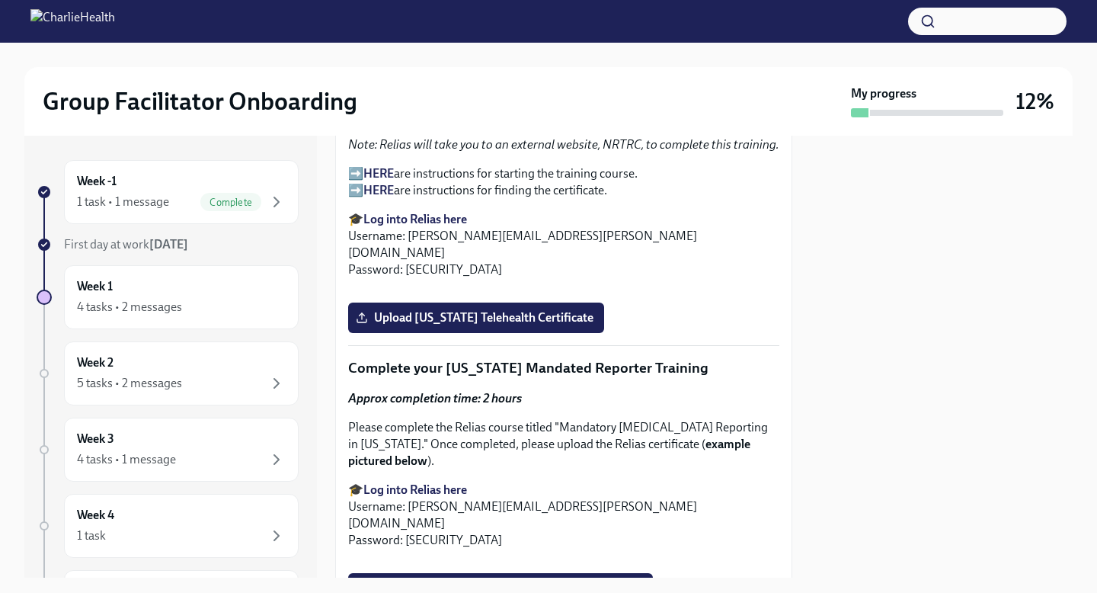
click at [374, 197] on strong "HERE" at bounding box center [378, 190] width 30 height 14
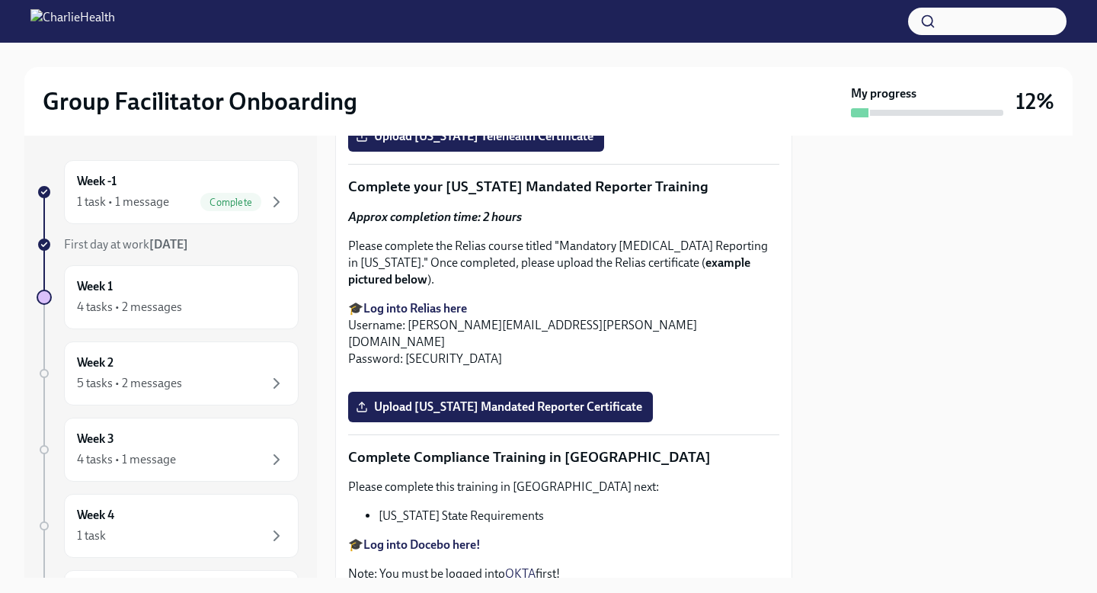
scroll to position [2569, 0]
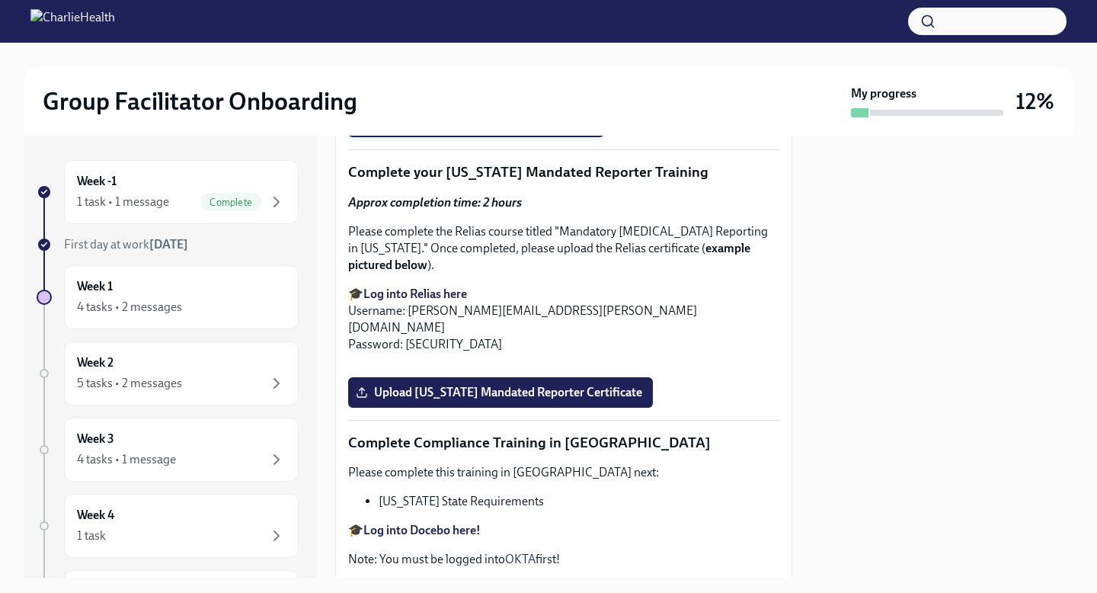
click at [436, 130] on span "Upload [US_STATE] Telehealth Certificate" at bounding box center [476, 121] width 235 height 15
click at [0, 0] on input "Upload [US_STATE] Telehealth Certificate" at bounding box center [0, 0] width 0 height 0
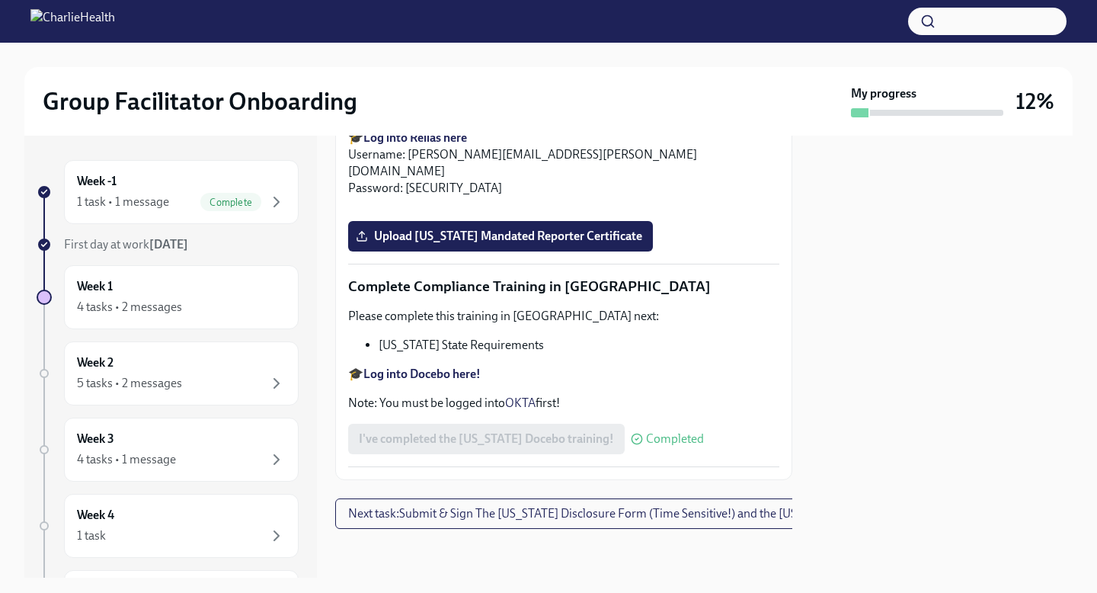
scroll to position [3242, 0]
click at [463, 244] on span "Upload [US_STATE] Mandated Reporter Certificate" at bounding box center [500, 236] width 283 height 15
click at [0, 0] on input "Upload [US_STATE] Mandated Reporter Certificate" at bounding box center [0, 0] width 0 height 0
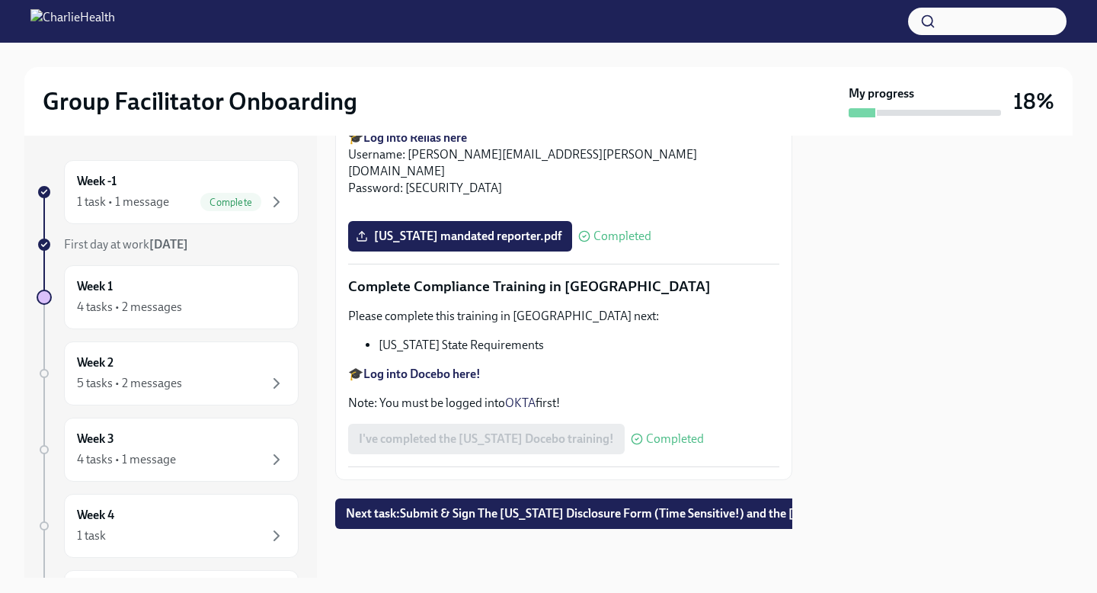
scroll to position [3381, 0]
click at [516, 506] on span "Next task : Submit & Sign The [US_STATE] Disclosure Form (Time Sensitive!) and …" at bounding box center [649, 513] width 607 height 15
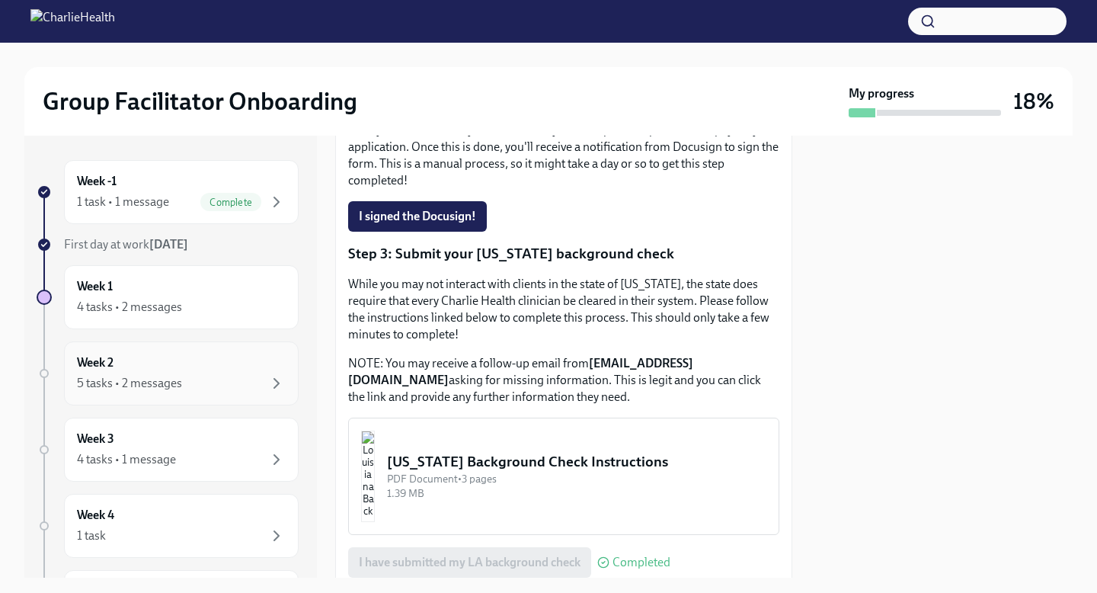
scroll to position [427, 0]
click at [211, 364] on div "Week 2 5 tasks • 2 messages" at bounding box center [181, 373] width 209 height 38
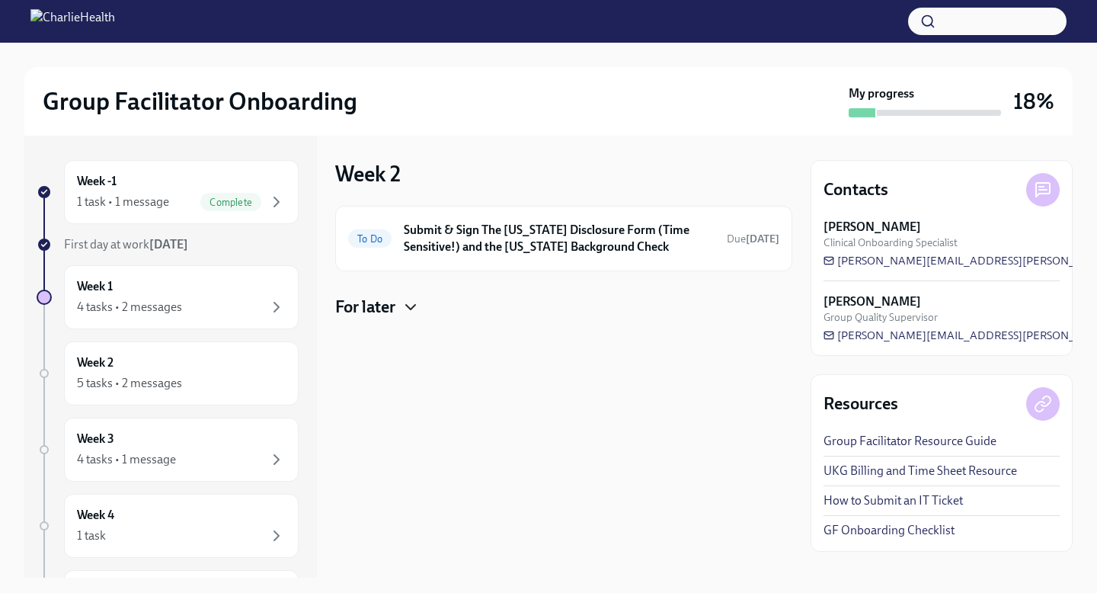
click at [407, 307] on icon "button" at bounding box center [411, 307] width 18 height 18
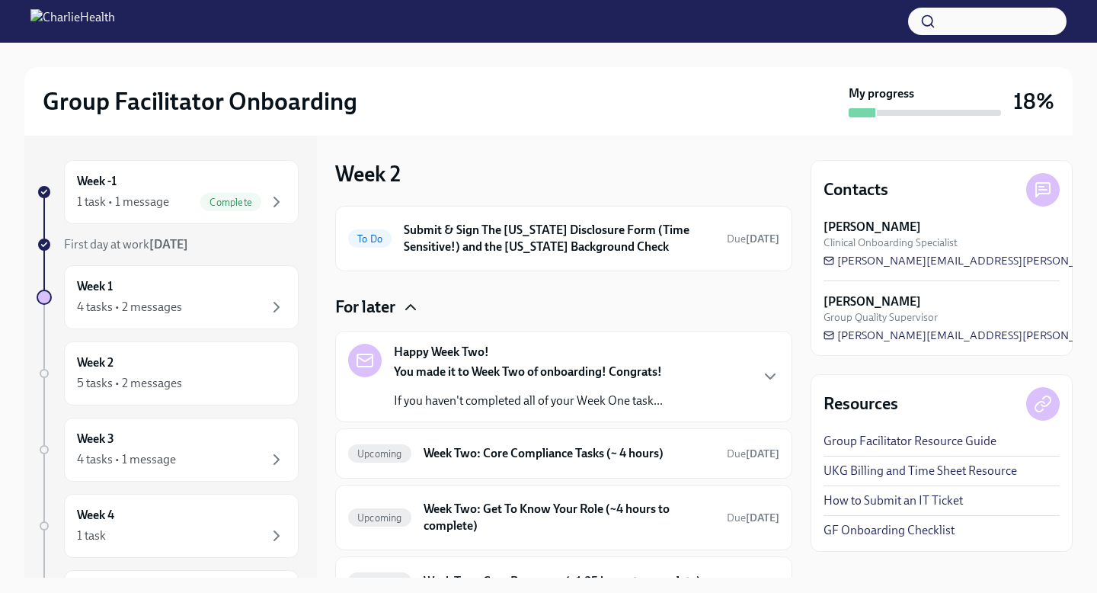
click at [407, 307] on icon "button" at bounding box center [411, 307] width 18 height 18
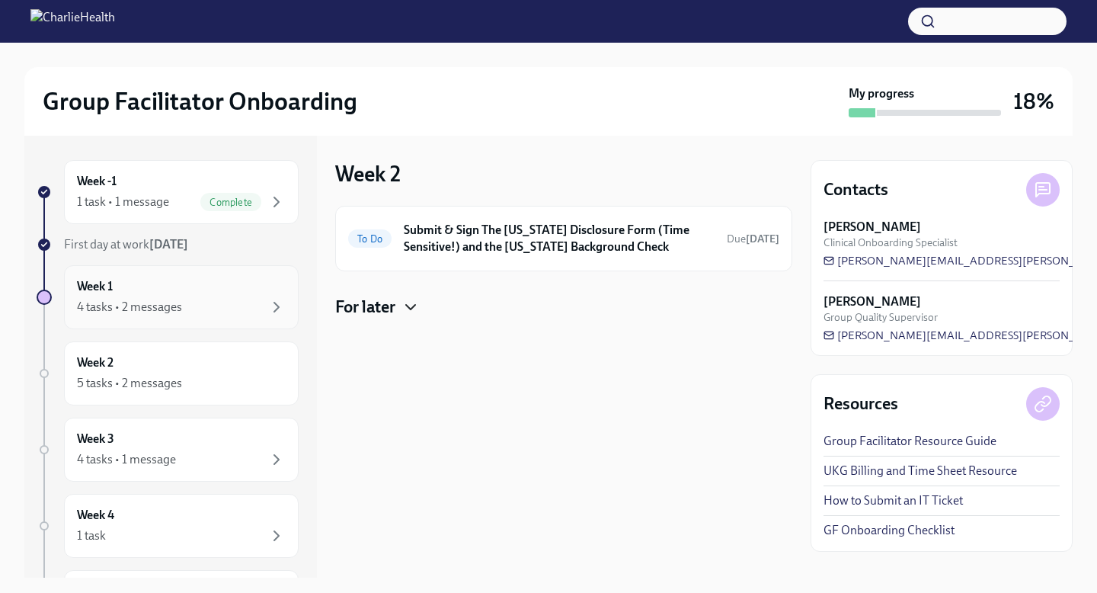
click at [162, 283] on div "Week 1 4 tasks • 2 messages" at bounding box center [181, 297] width 209 height 38
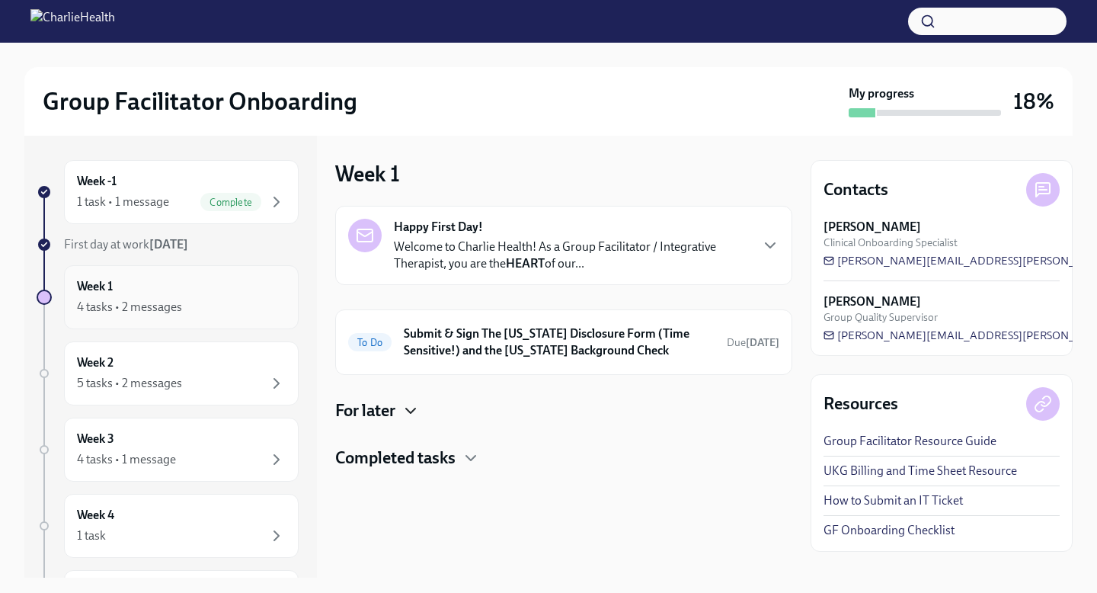
click at [175, 291] on div "Week 1 4 tasks • 2 messages" at bounding box center [181, 297] width 209 height 38
click at [460, 243] on p "Welcome to Charlie Health! As a Group Facilitator / Integrative Therapist, you …" at bounding box center [571, 256] width 355 height 34
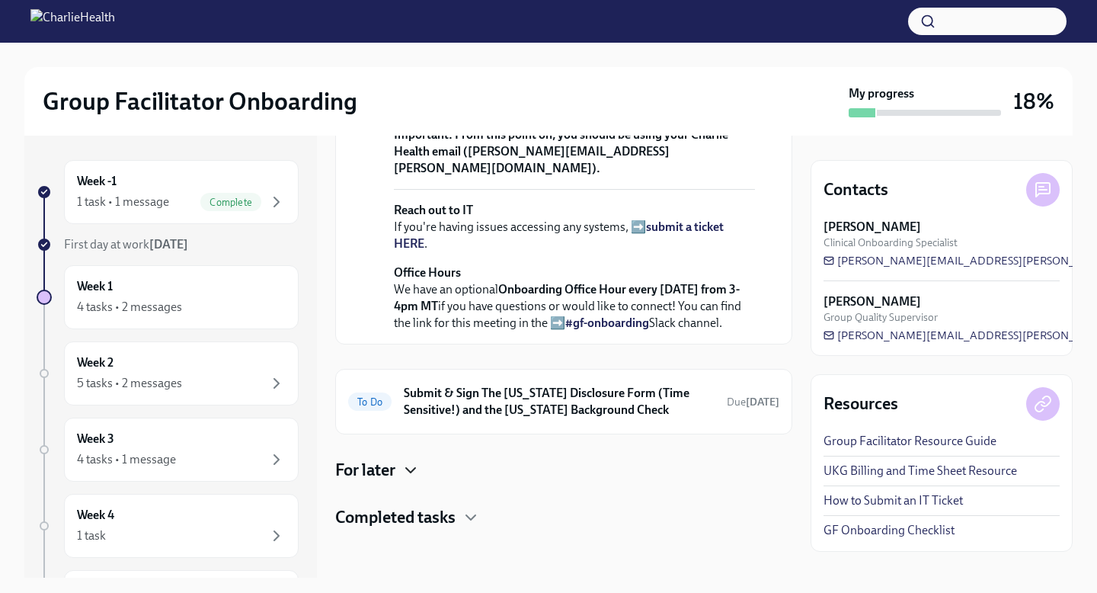
scroll to position [635, 0]
click at [466, 379] on div "To Do Submit & Sign The [US_STATE] Disclosure Form (Time Sensitive!) and the [U…" at bounding box center [563, 402] width 457 height 66
click at [444, 399] on h6 "Submit & Sign The [US_STATE] Disclosure Form (Time Sensitive!) and the [US_STAT…" at bounding box center [559, 402] width 311 height 34
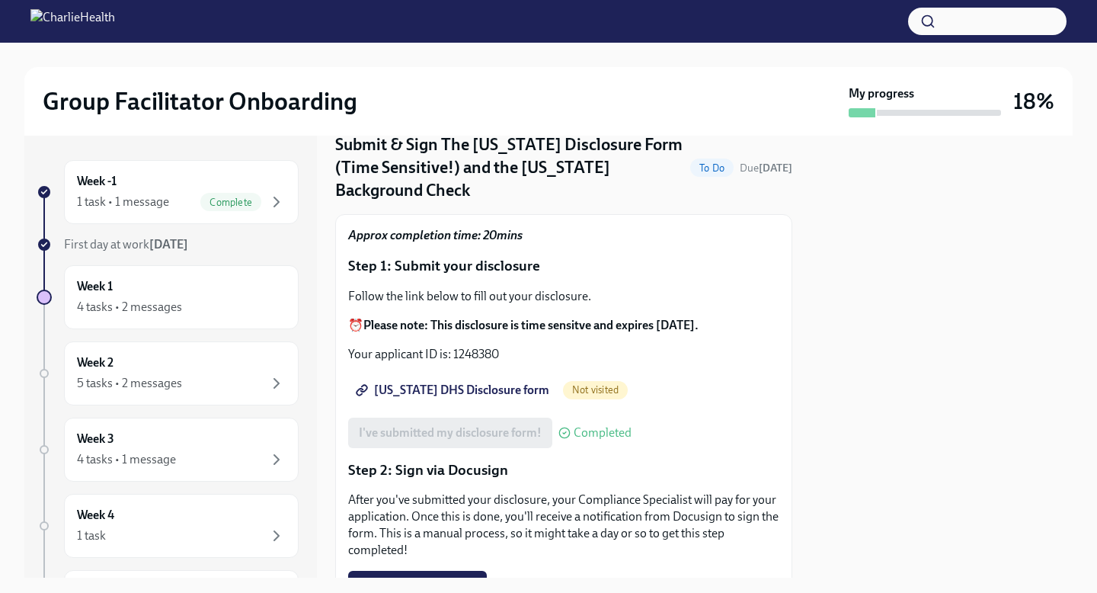
scroll to position [60, 0]
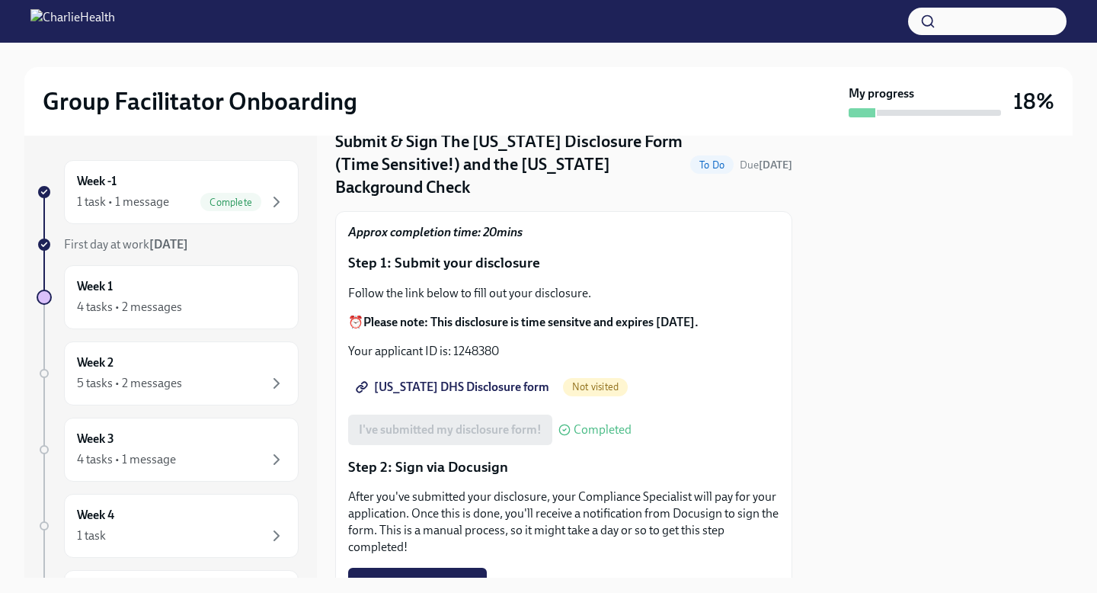
click at [462, 379] on span "[US_STATE] DHS Disclosure form" at bounding box center [454, 386] width 191 height 15
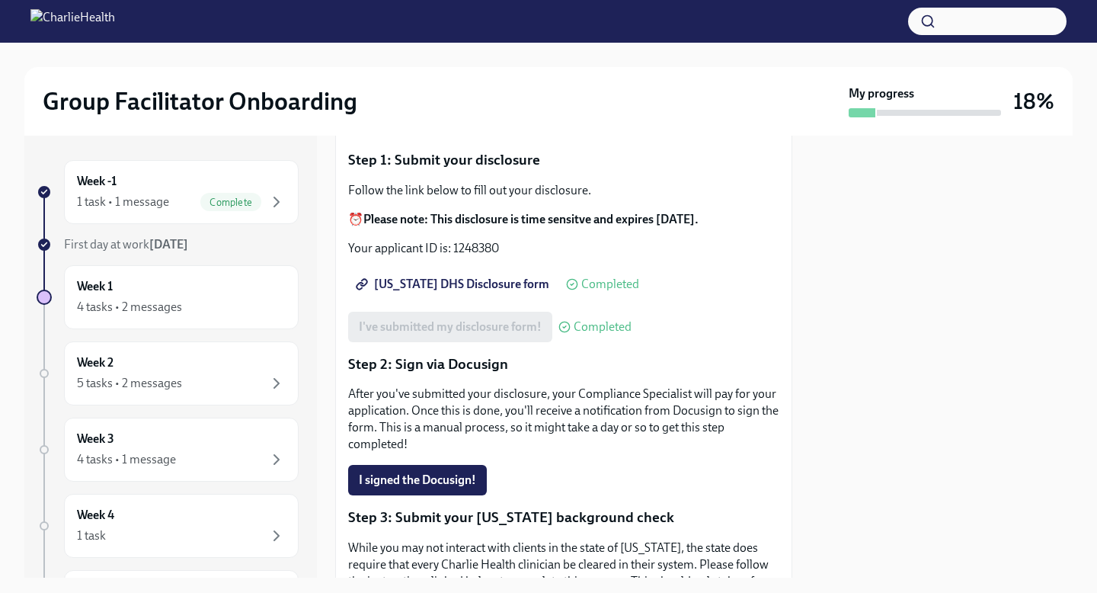
scroll to position [0, 0]
